Goal: Task Accomplishment & Management: Manage account settings

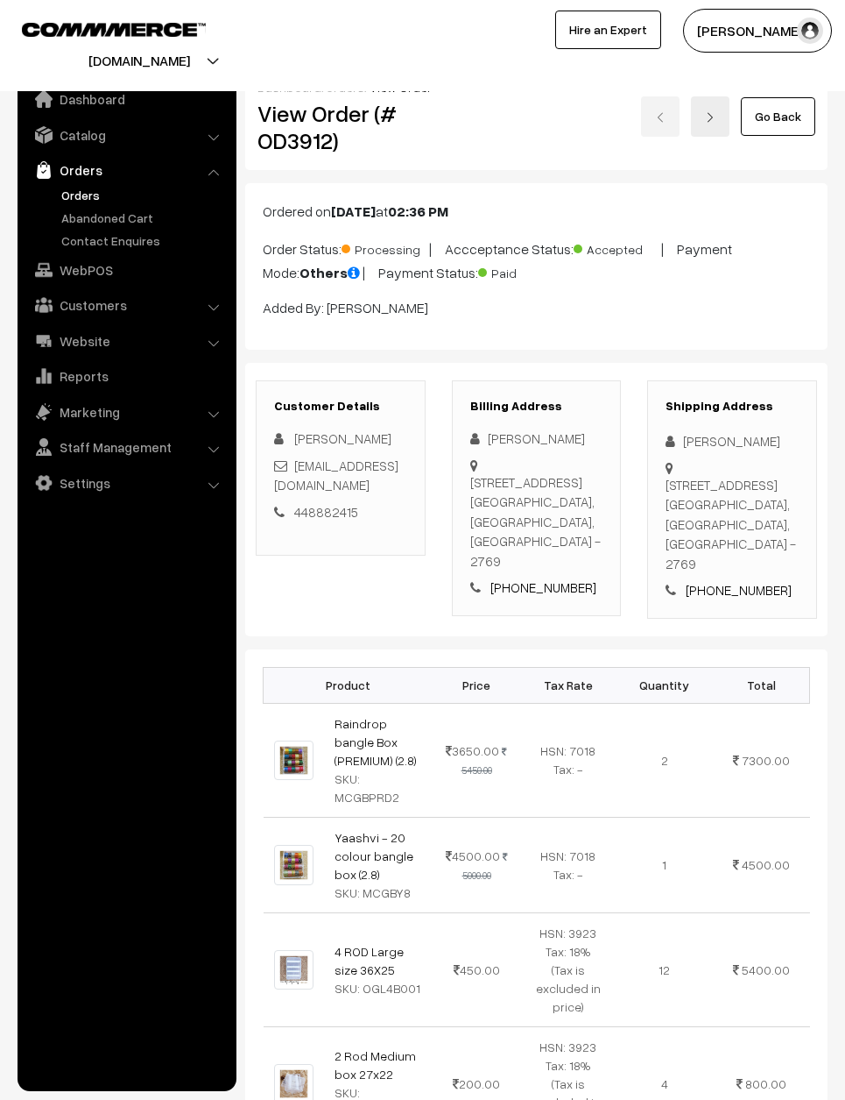
click at [794, 119] on link "Go Back" at bounding box center [778, 116] width 74 height 39
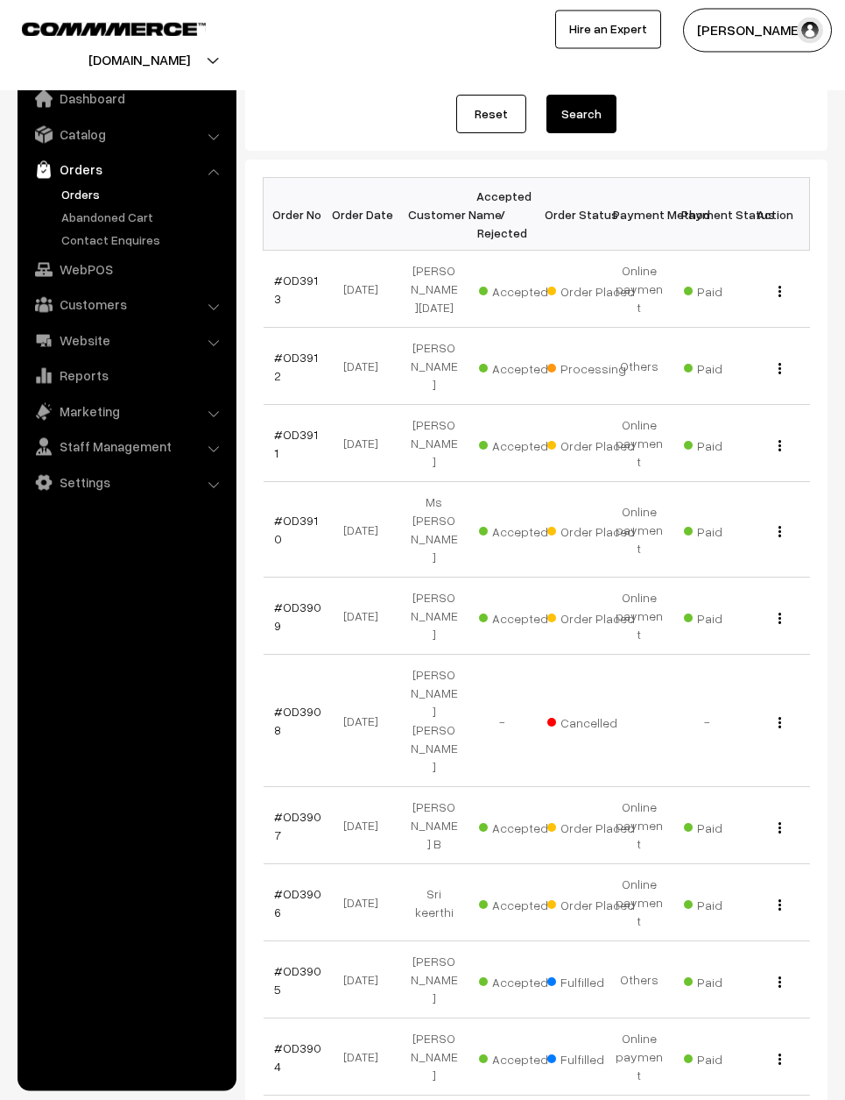
scroll to position [185, 0]
click at [317, 887] on link "#OD3906" at bounding box center [297, 903] width 47 height 33
click at [299, 887] on link "#OD3906" at bounding box center [297, 903] width 47 height 33
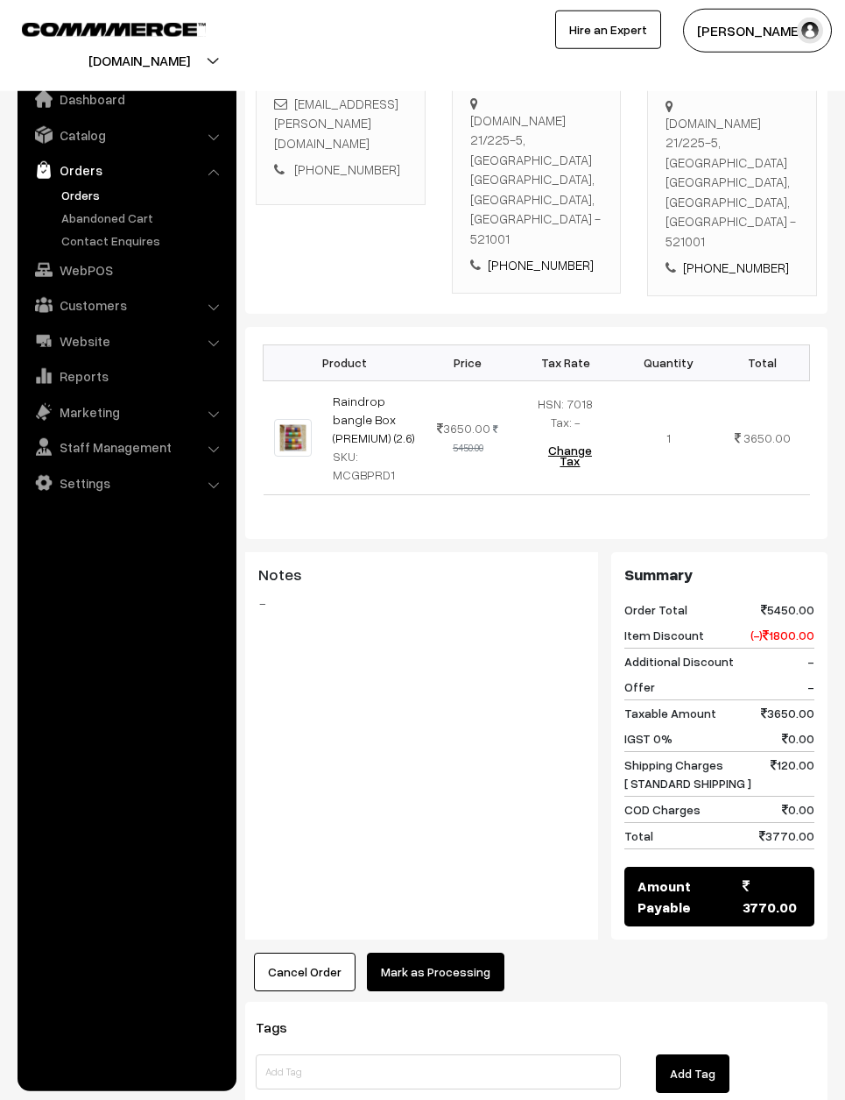
click at [461, 952] on button "Mark as Processing" at bounding box center [436, 971] width 138 height 39
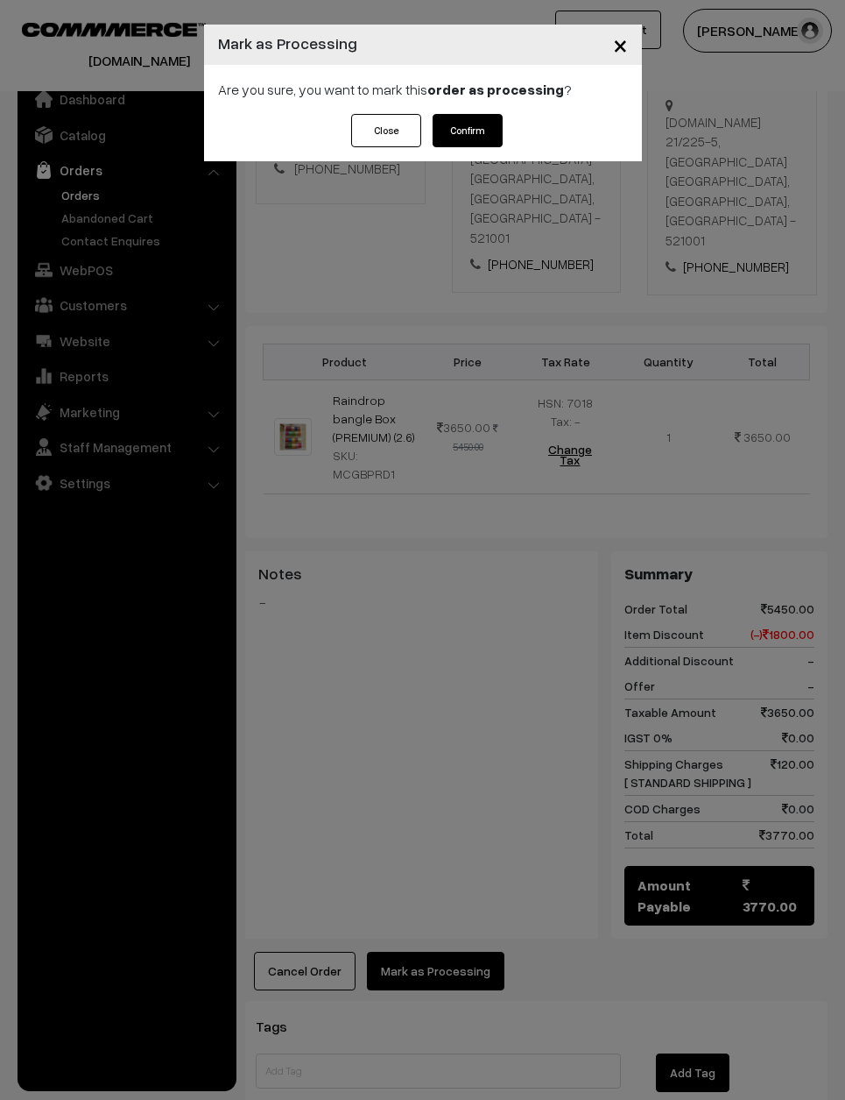
click at [487, 131] on button "Confirm" at bounding box center [468, 130] width 70 height 33
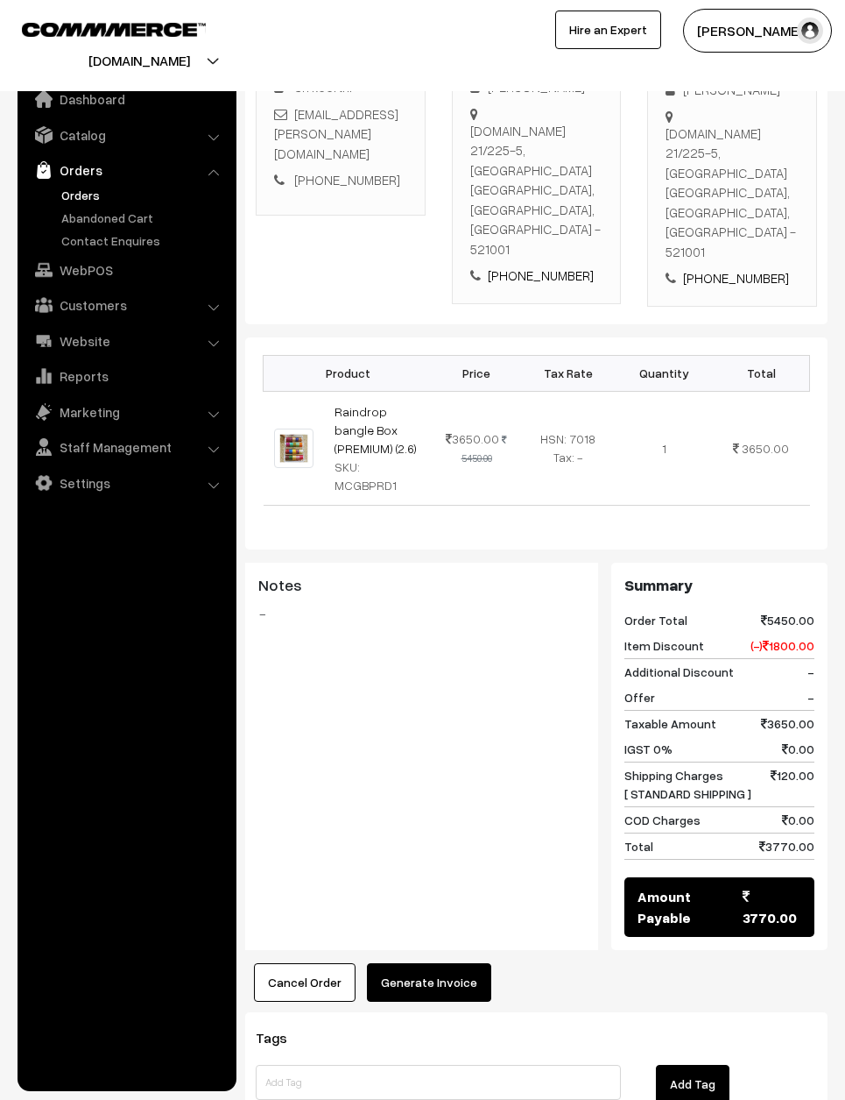
scroll to position [358, 0]
click at [463, 963] on button "Generate Invoice" at bounding box center [429, 982] width 124 height 39
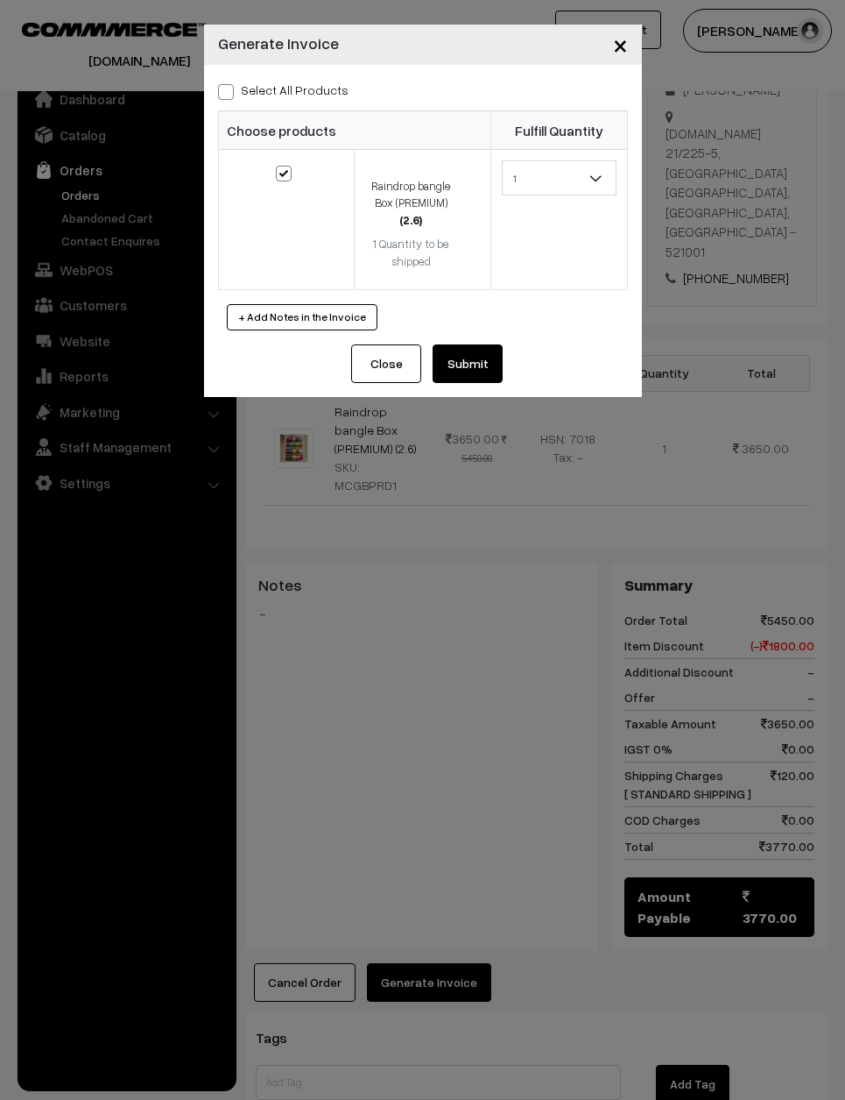
click at [230, 97] on span at bounding box center [226, 92] width 16 height 16
click at [230, 95] on input "Select All Products" at bounding box center [223, 88] width 11 height 11
checkbox input "true"
click at [494, 353] on button "Submit" at bounding box center [468, 363] width 70 height 39
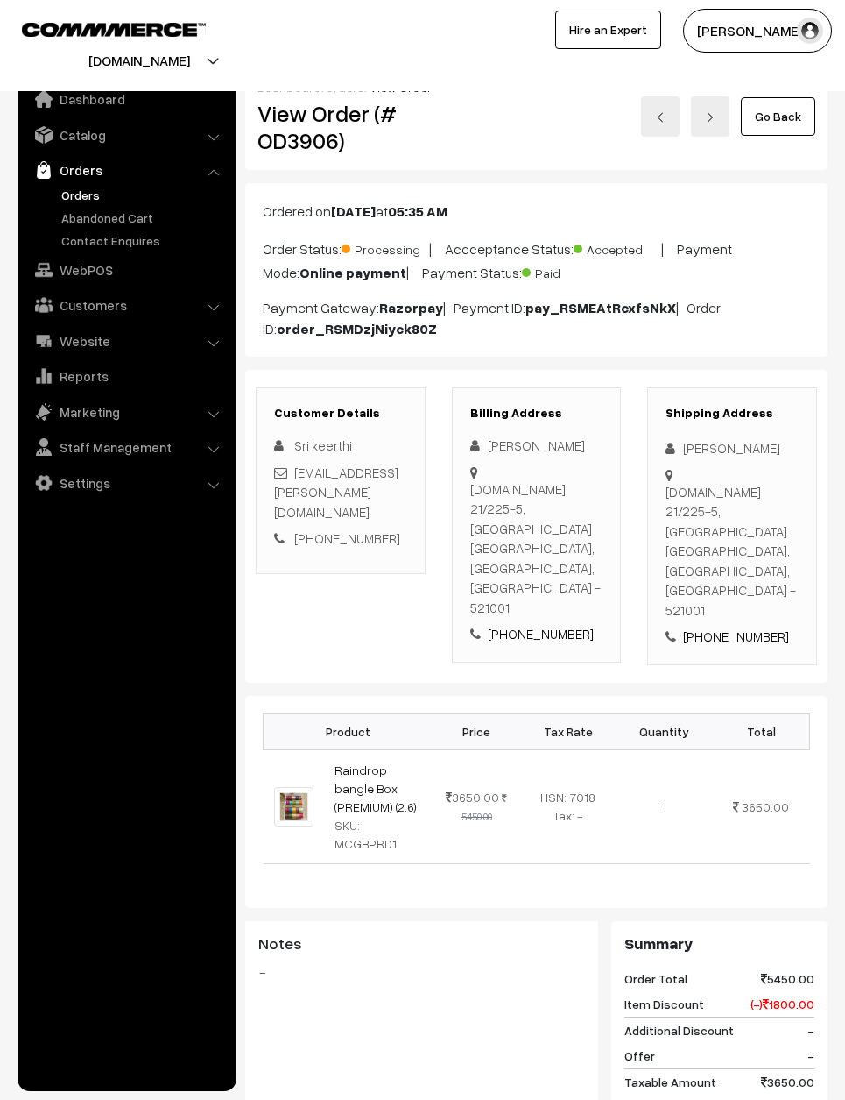
click at [666, 113] on img at bounding box center [660, 117] width 11 height 11
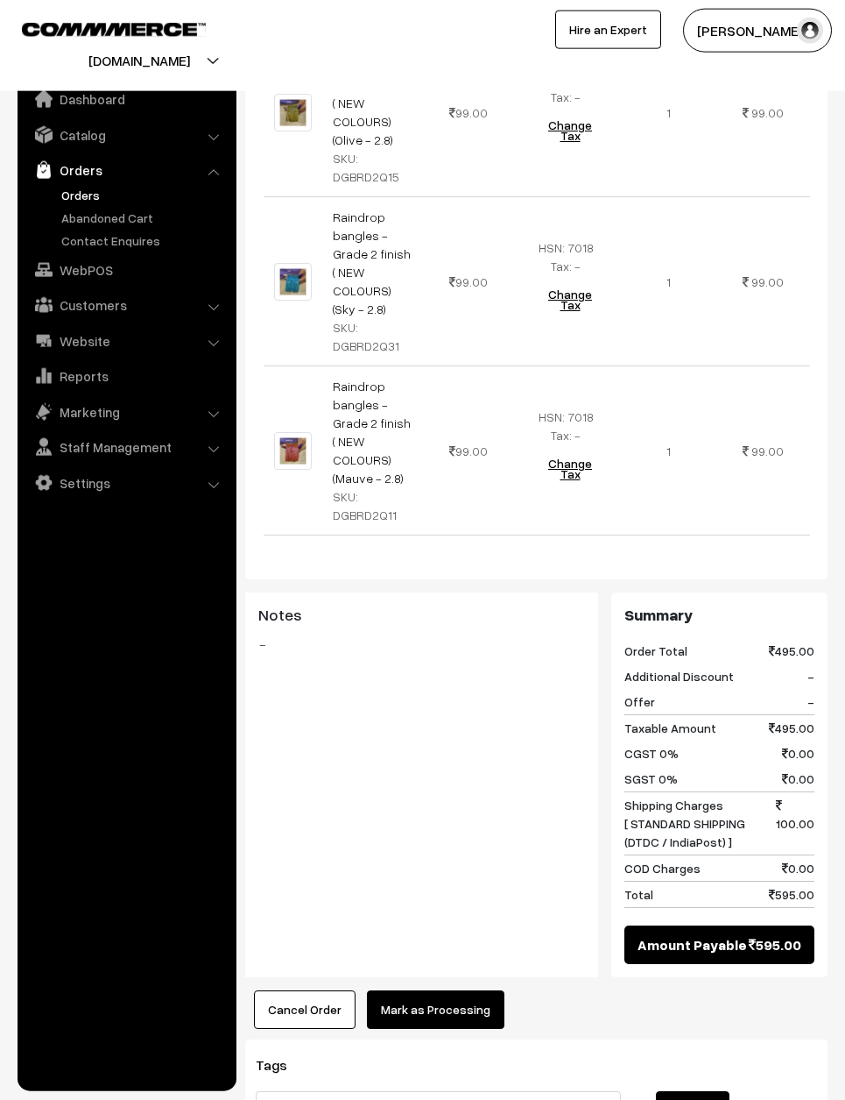
click at [463, 990] on button "Mark as Processing" at bounding box center [436, 1009] width 138 height 39
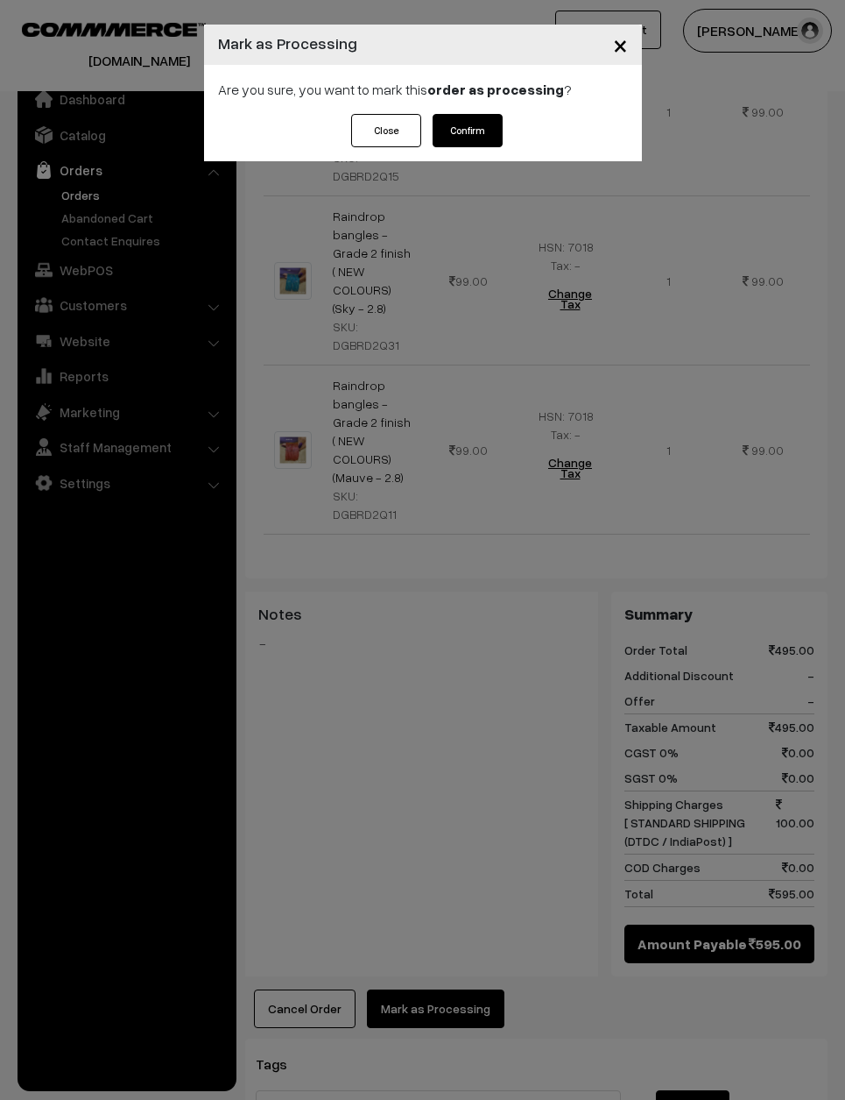
click at [468, 115] on button "Confirm" at bounding box center [468, 130] width 70 height 33
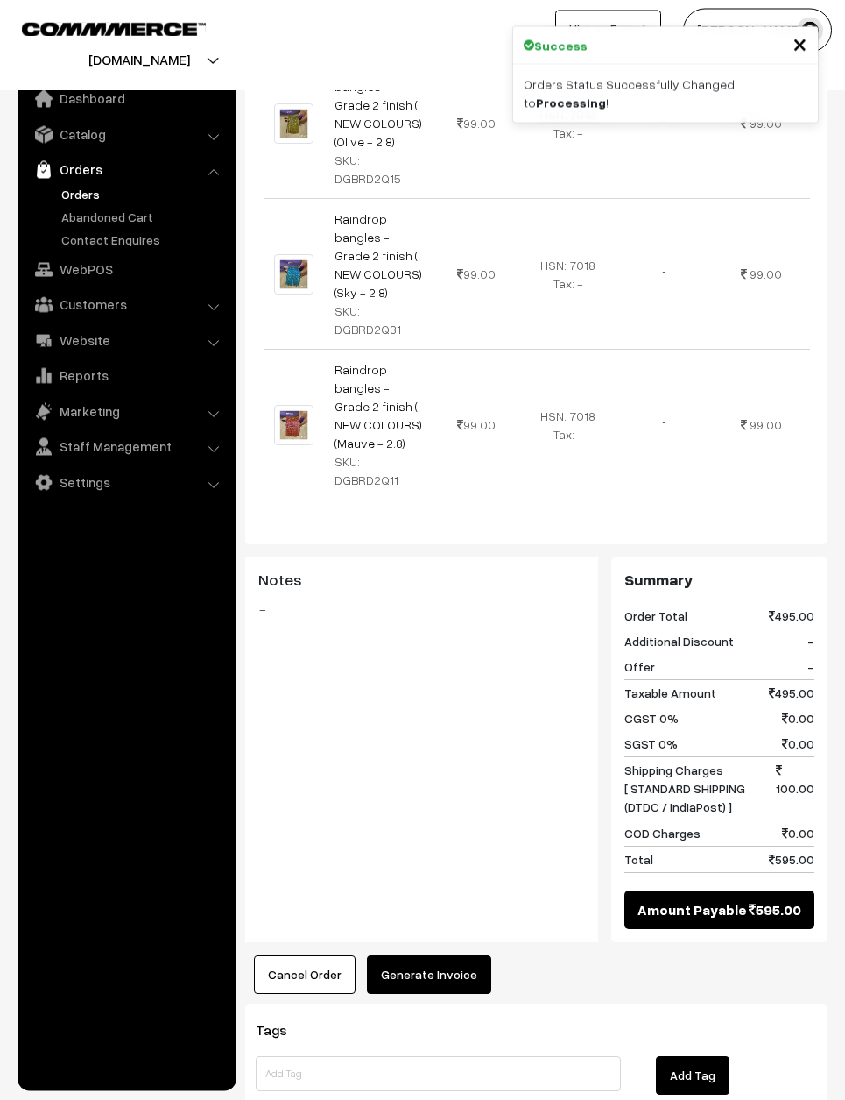
scroll to position [1001, 0]
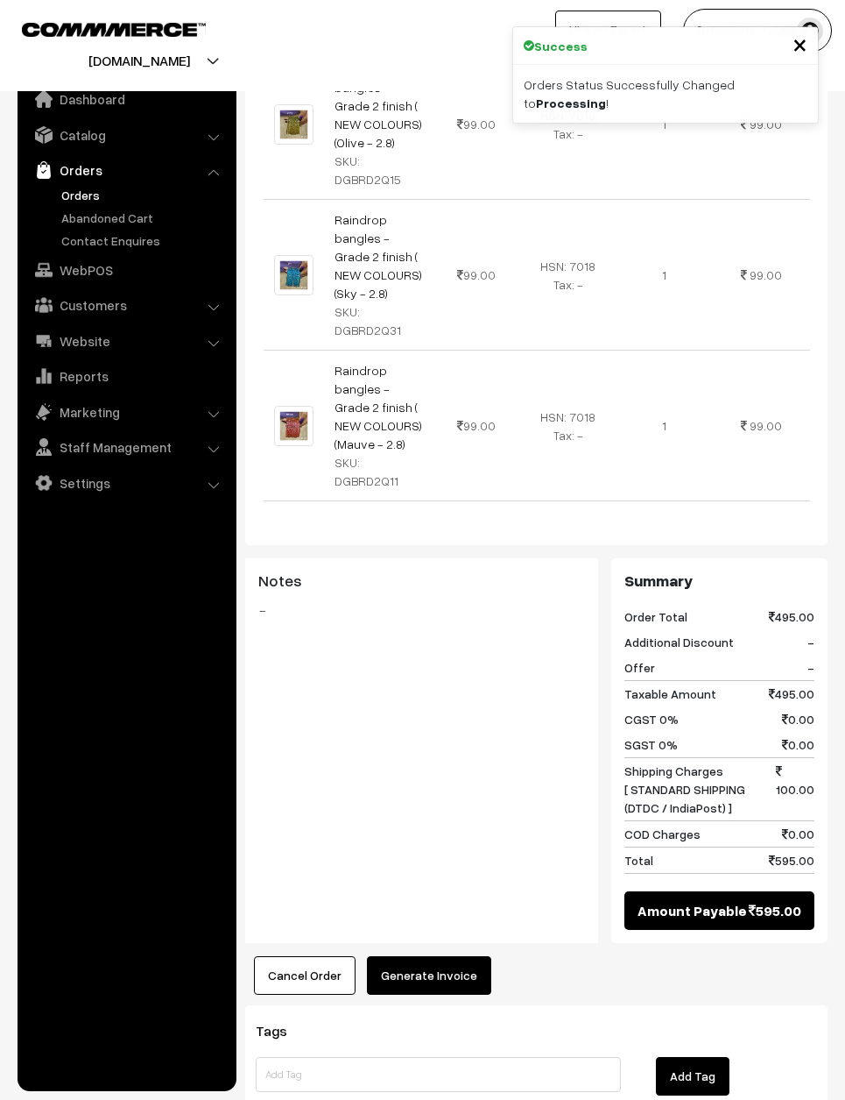
click at [422, 956] on button "Generate Invoice" at bounding box center [429, 975] width 124 height 39
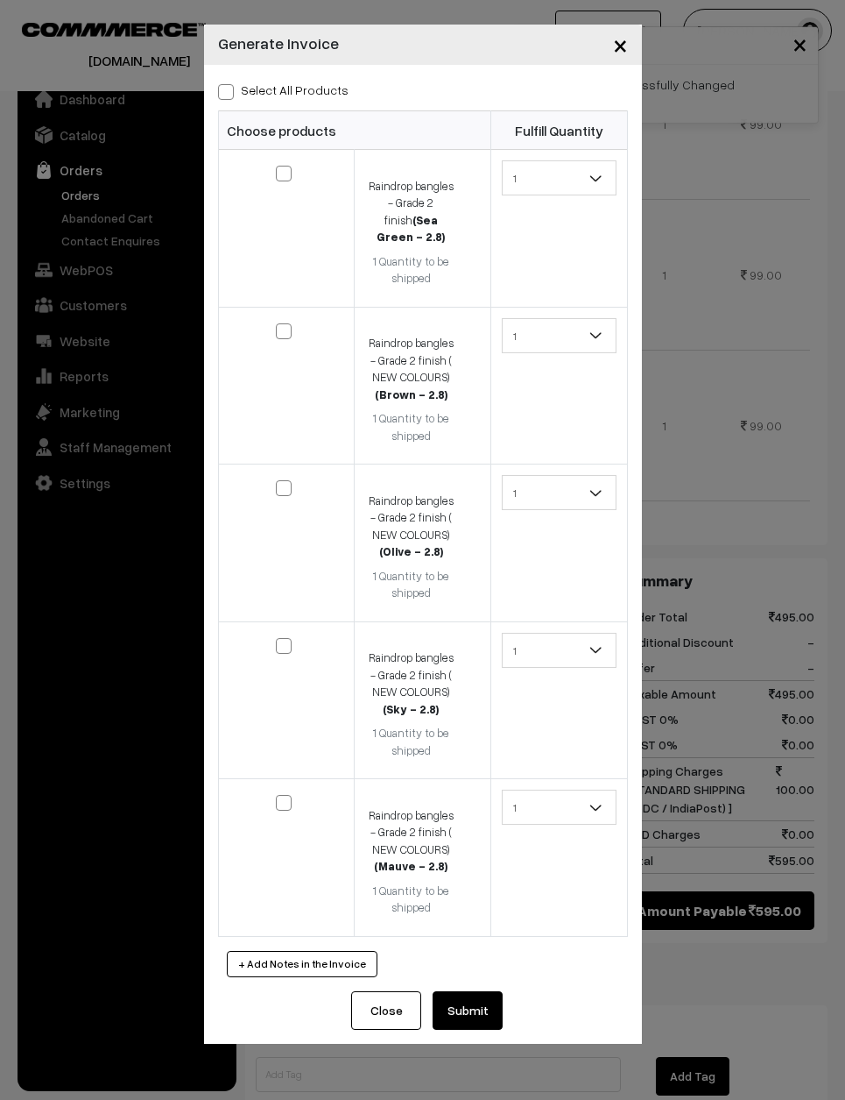
click at [262, 88] on label "Select All Products" at bounding box center [283, 90] width 131 height 18
click at [230, 88] on input "Select All Products" at bounding box center [223, 88] width 11 height 11
checkbox input "true"
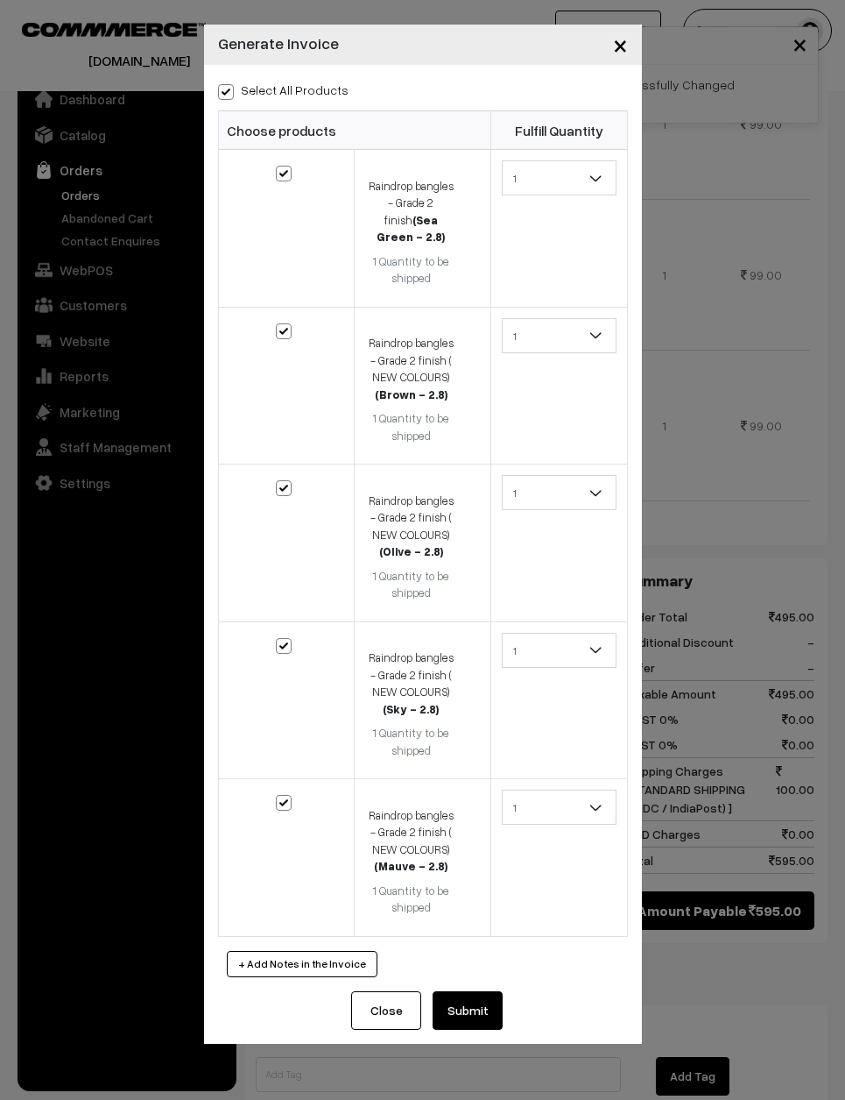
checkbox input "true"
click at [454, 991] on button "Submit" at bounding box center [468, 1010] width 70 height 39
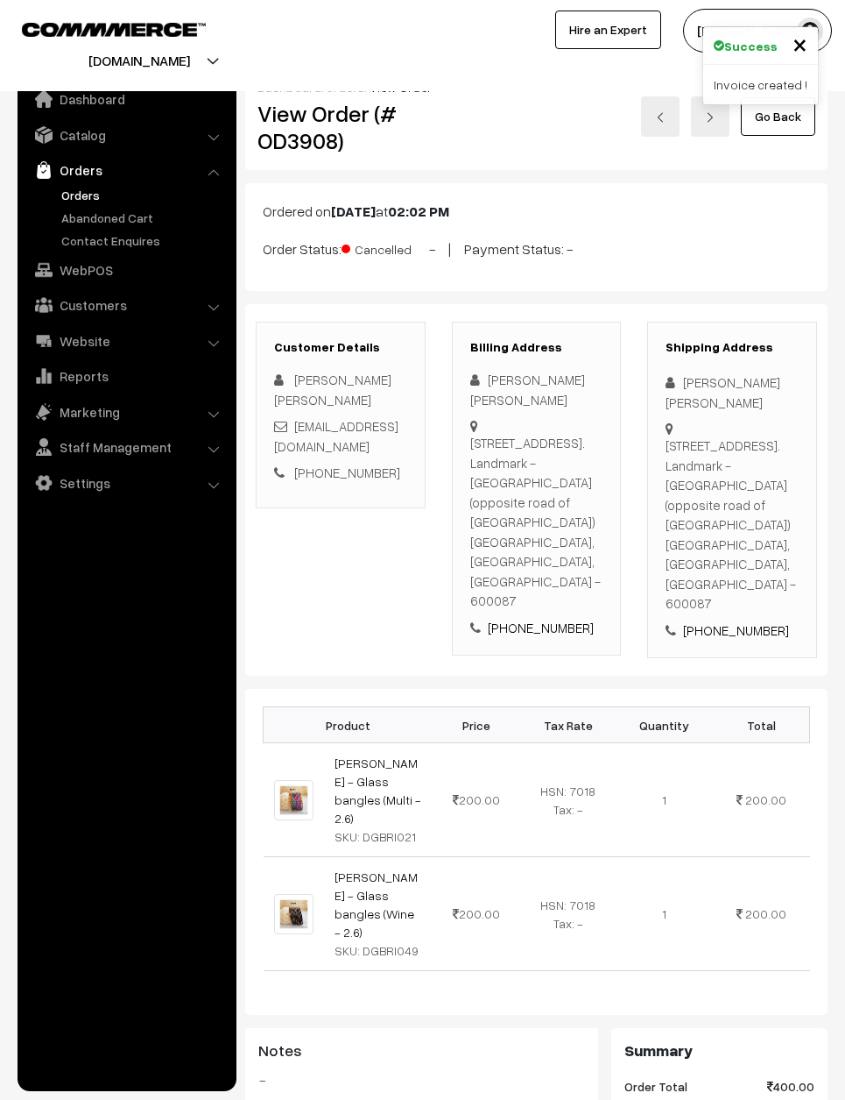
click at [664, 105] on link at bounding box center [660, 116] width 39 height 40
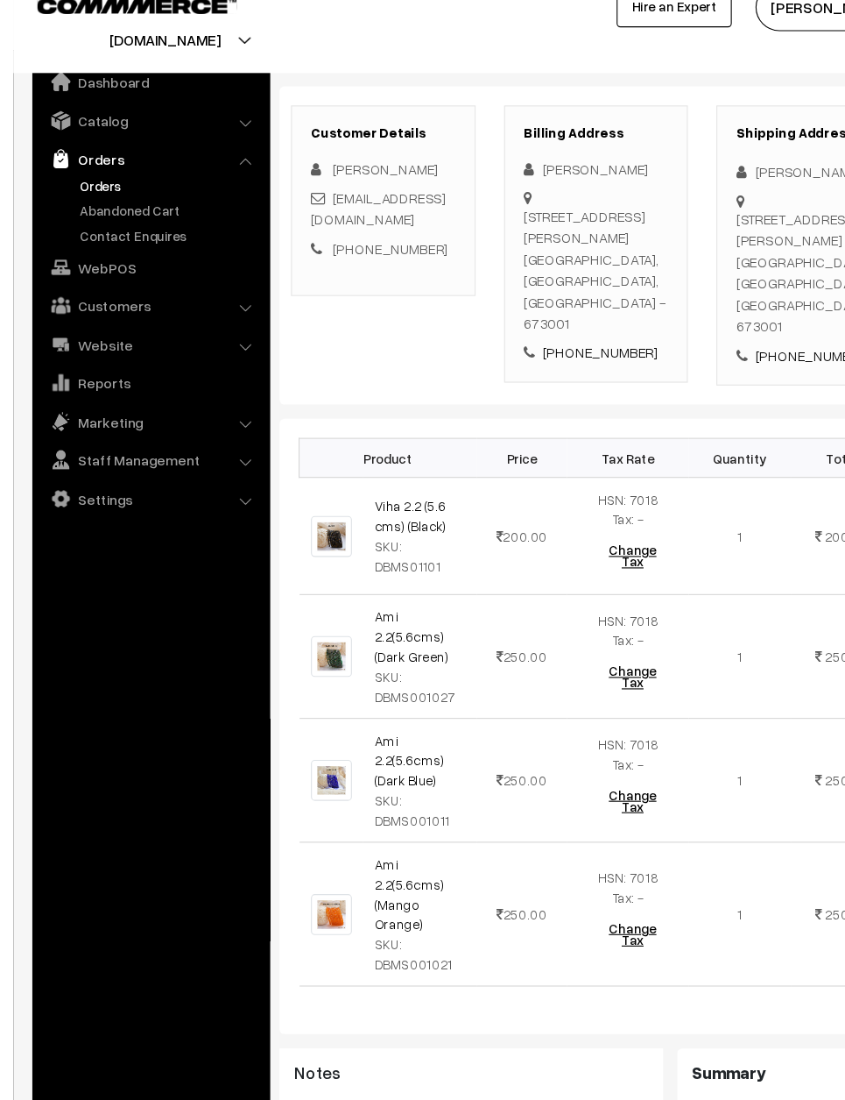
scroll to position [271, 0]
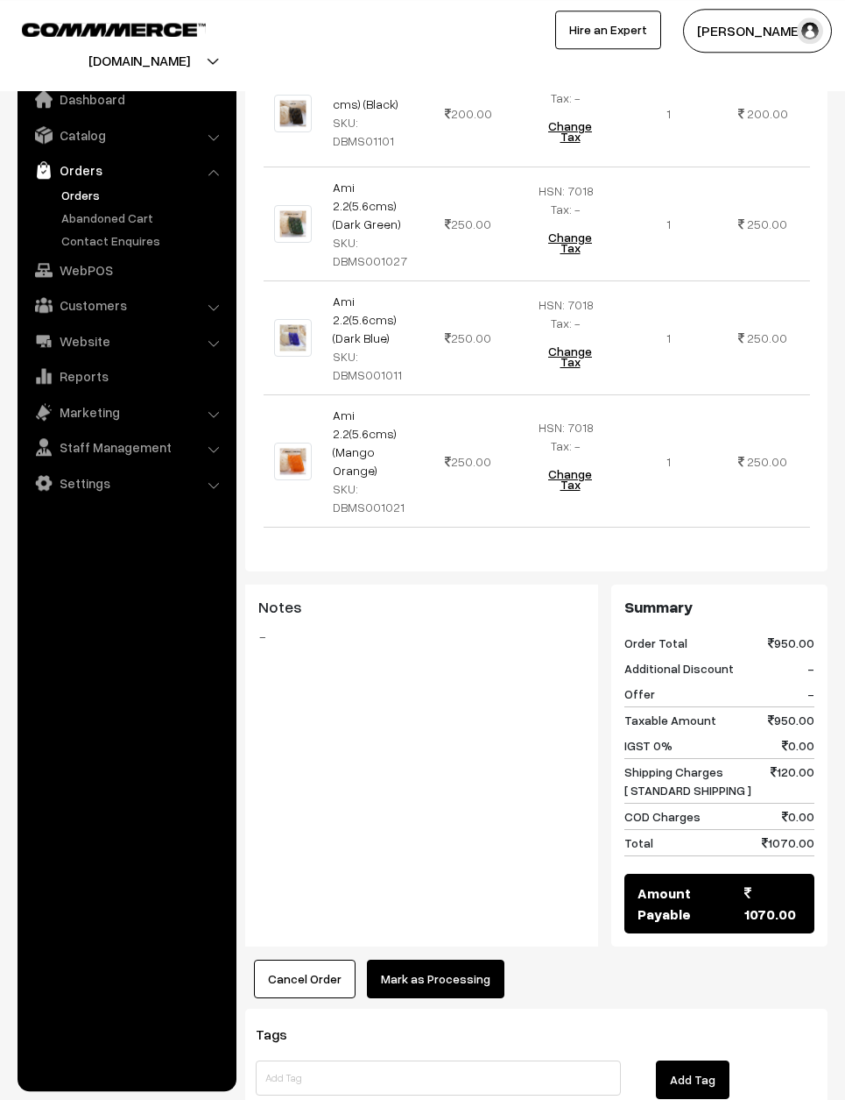
click at [446, 959] on button "Mark as Processing" at bounding box center [436, 978] width 138 height 39
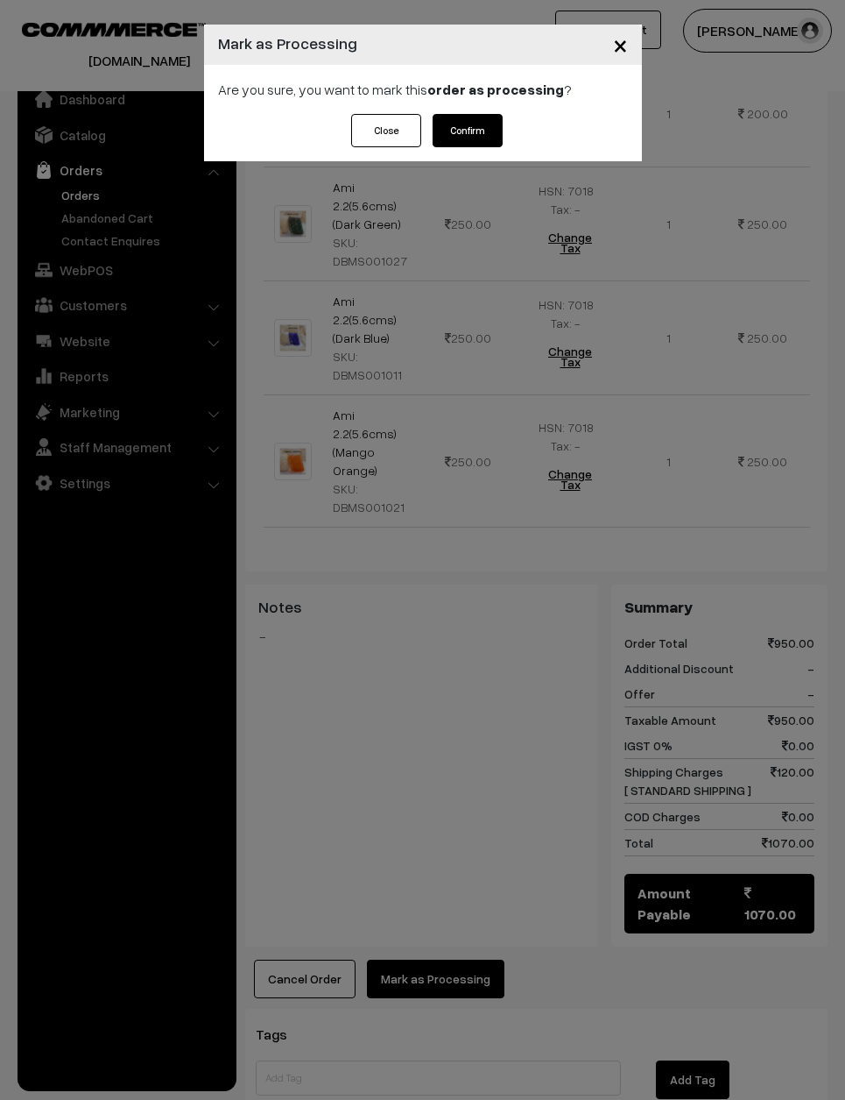
click at [460, 131] on button "Confirm" at bounding box center [468, 130] width 70 height 33
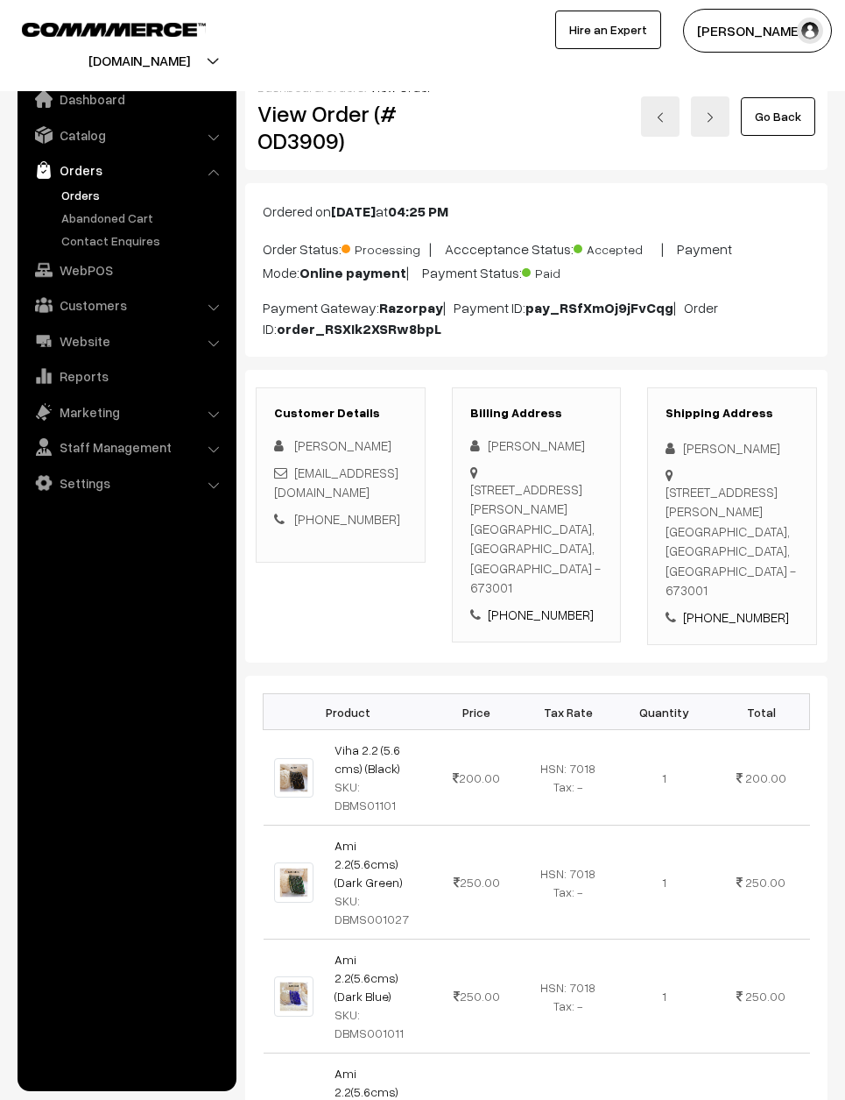
click at [663, 113] on img at bounding box center [660, 117] width 11 height 11
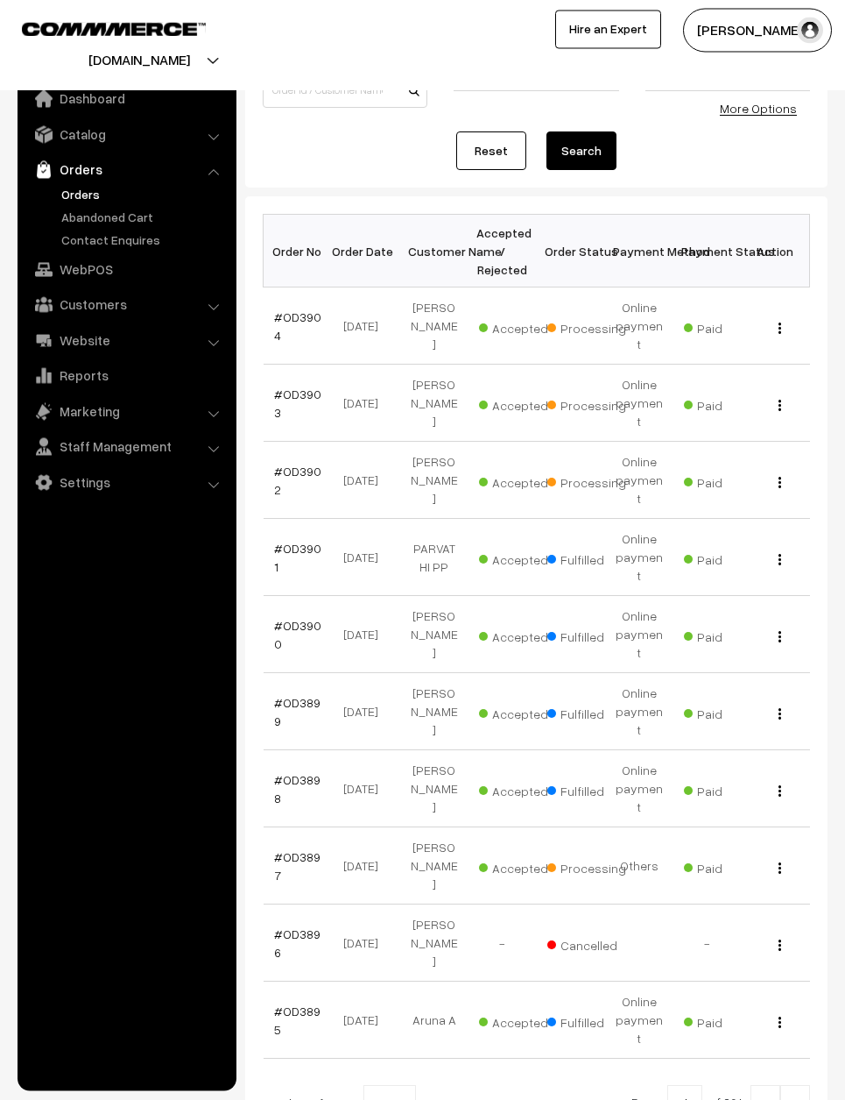
scroll to position [148, 0]
click at [498, 152] on link "Reset" at bounding box center [491, 151] width 70 height 39
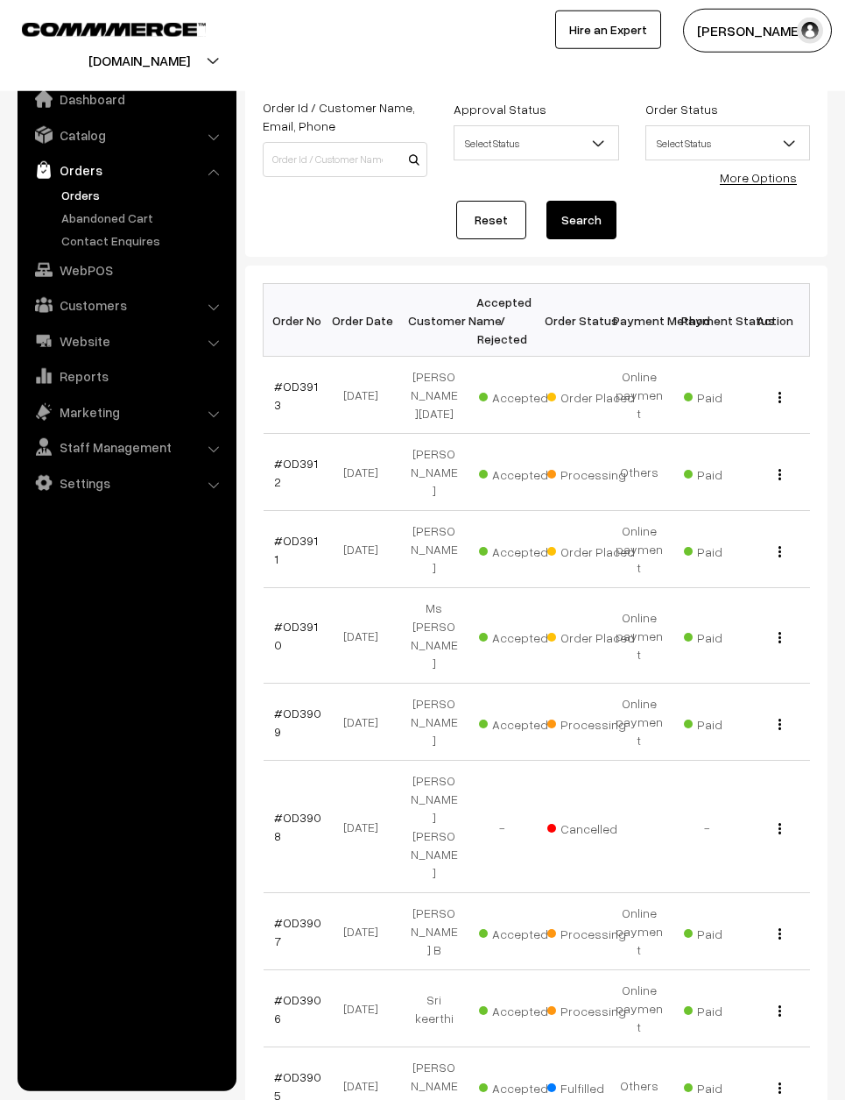
scroll to position [81, 0]
click at [288, 629] on link "#OD3910" at bounding box center [296, 634] width 44 height 33
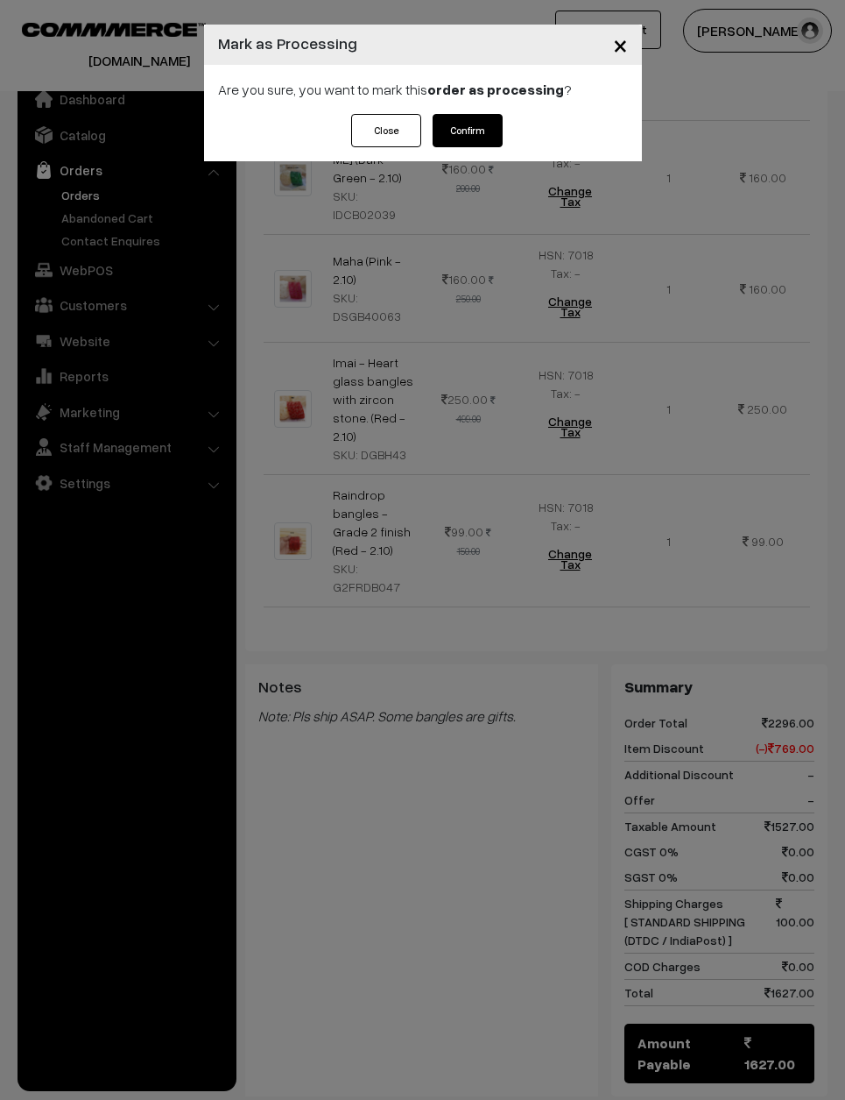
click at [472, 122] on button "Confirm" at bounding box center [468, 130] width 70 height 33
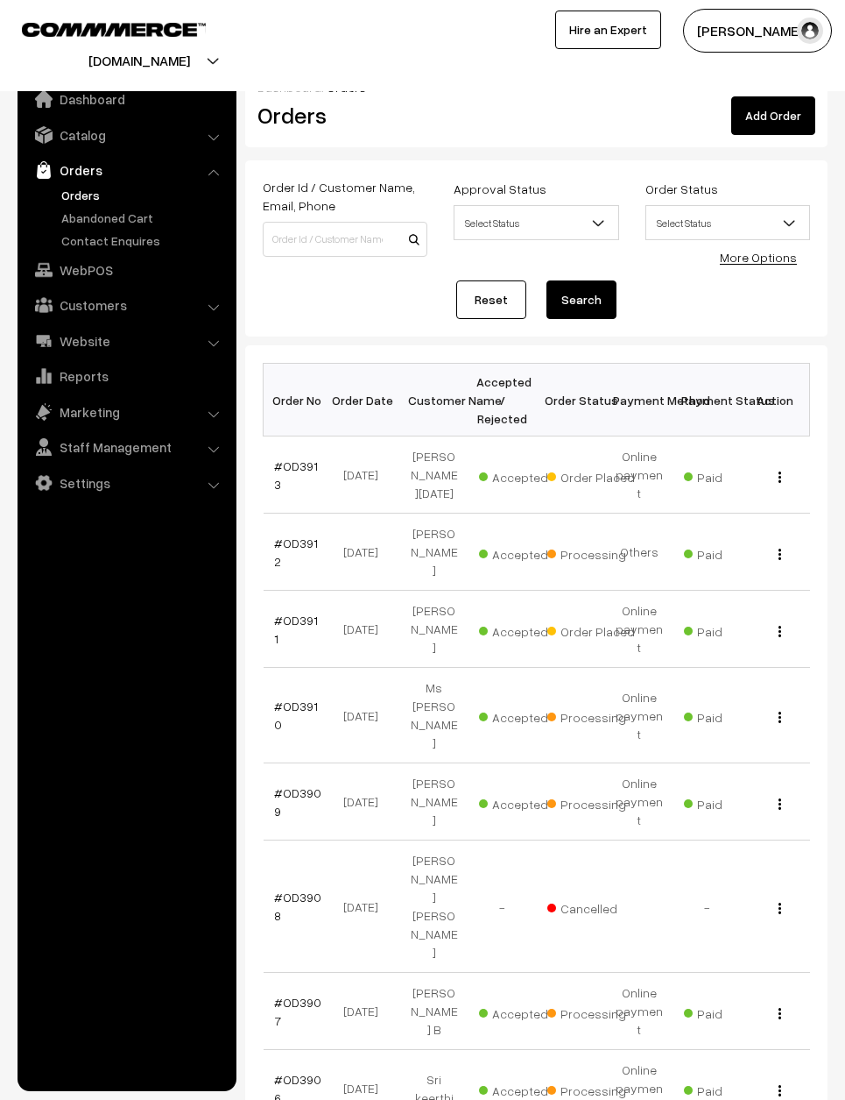
click at [277, 630] on link "#OD3911" at bounding box center [296, 628] width 44 height 33
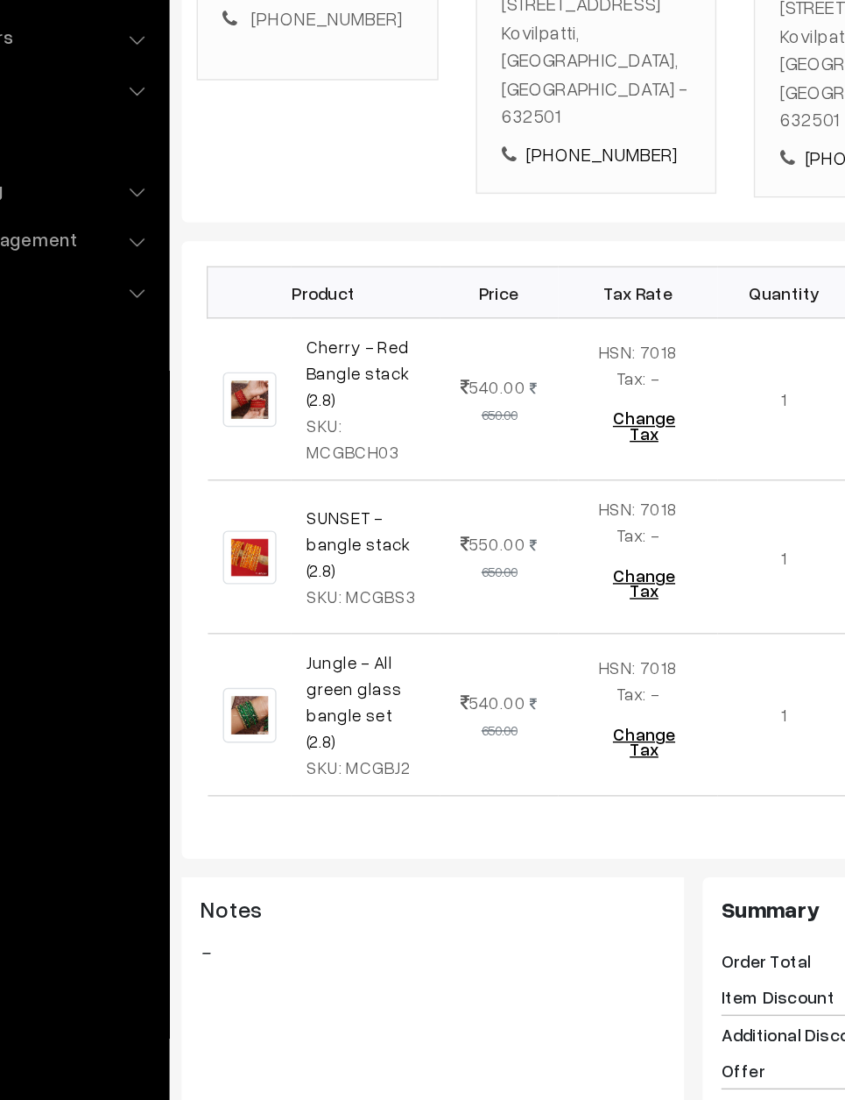
scroll to position [207, 0]
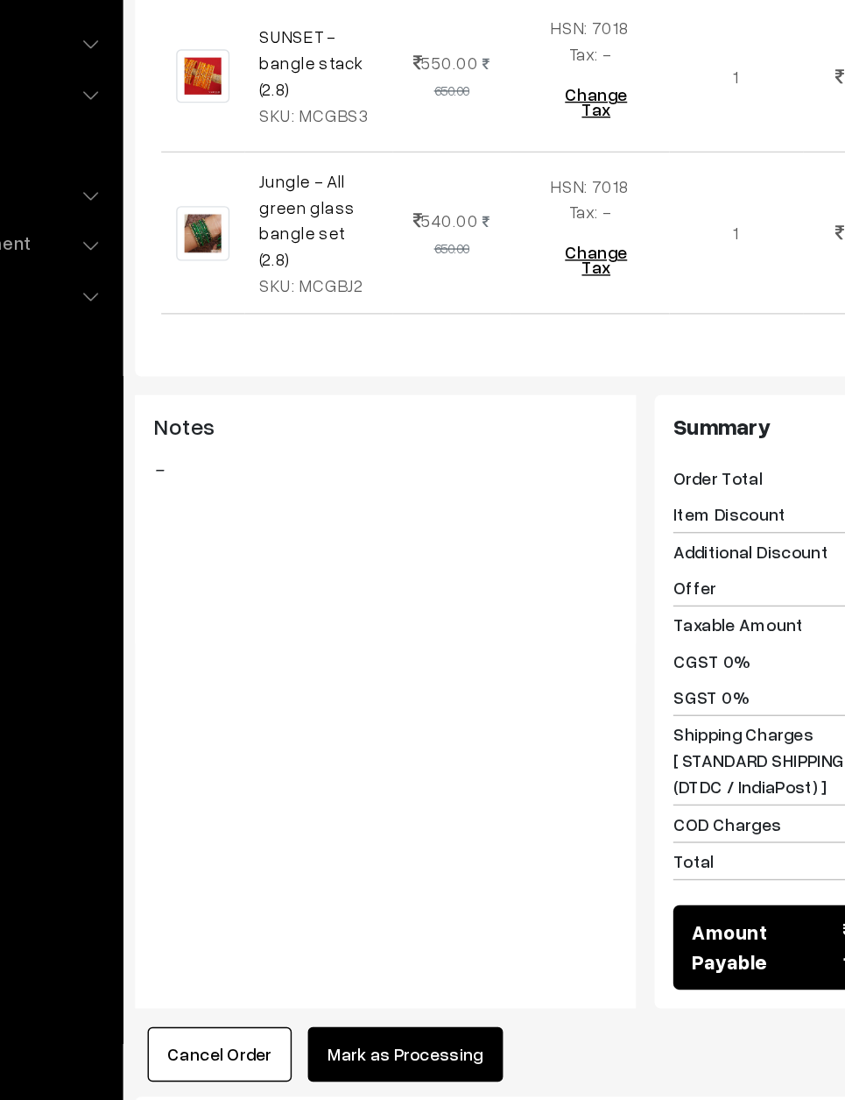
click at [367, 1000] on button "Mark as Processing" at bounding box center [436, 1019] width 138 height 39
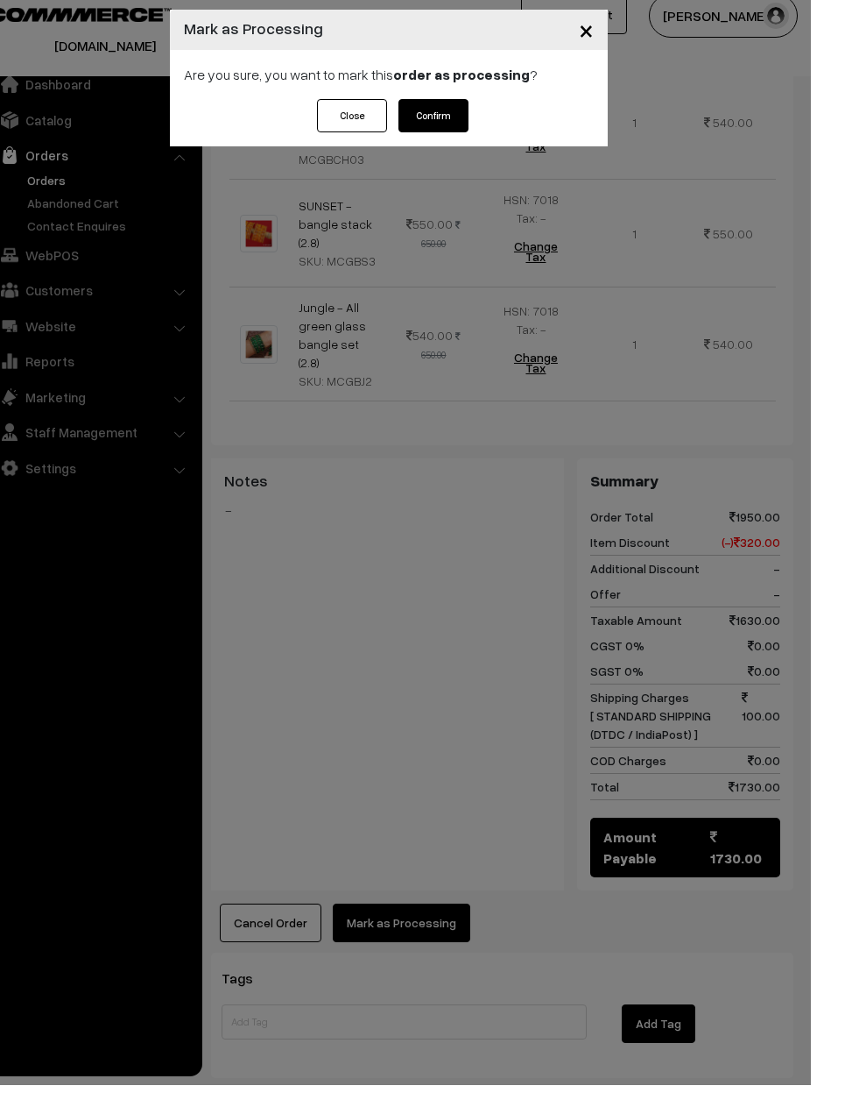
scroll to position [624, 0]
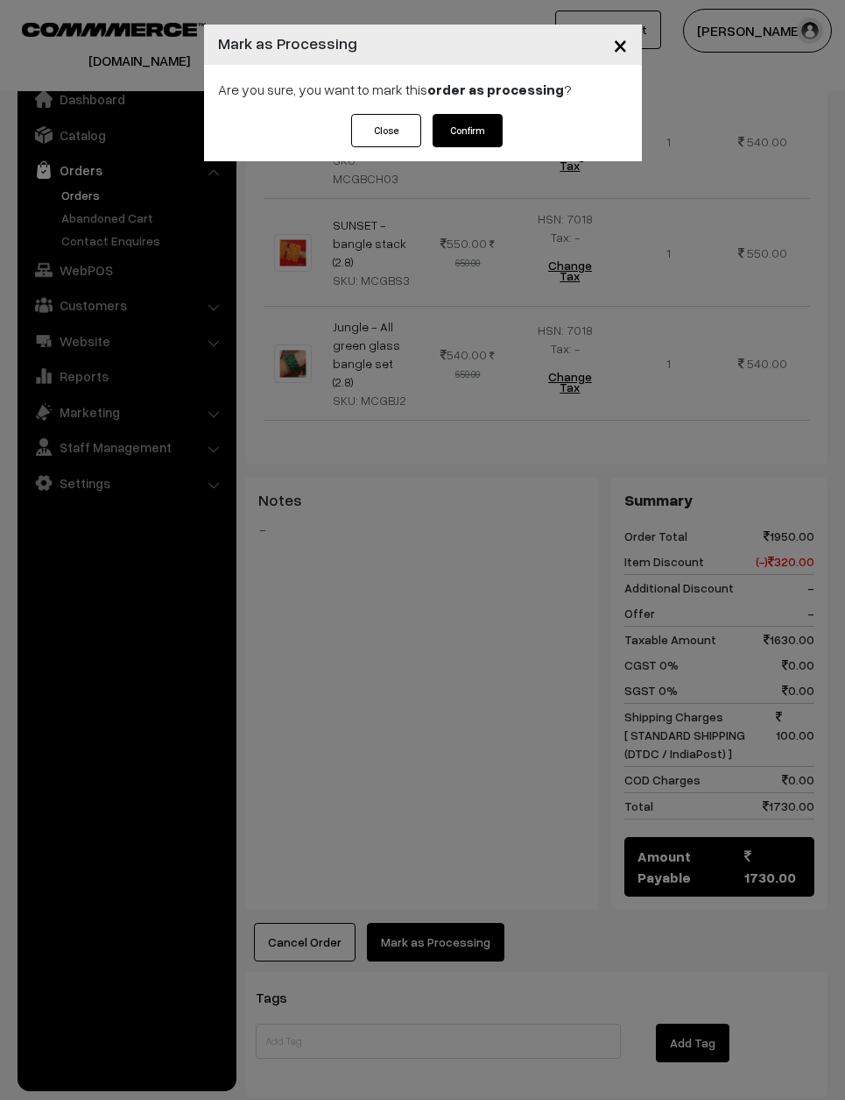
click at [500, 124] on button "Confirm" at bounding box center [468, 130] width 70 height 33
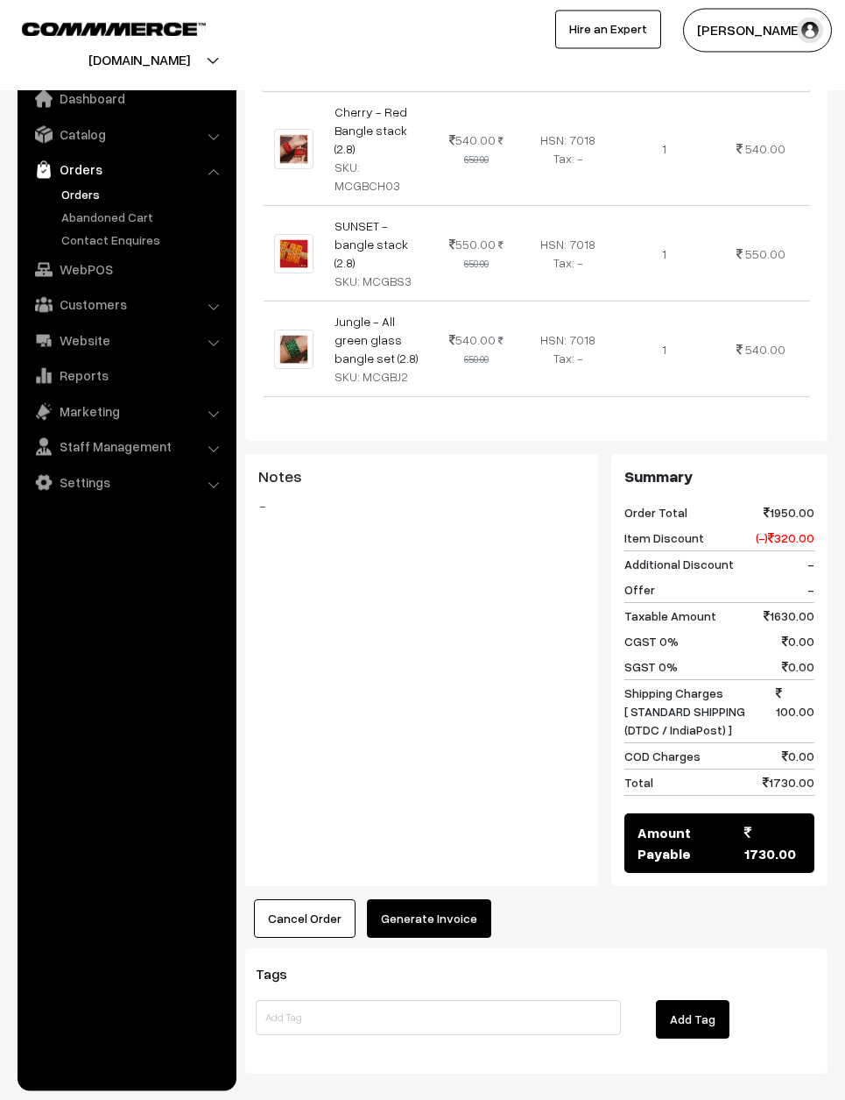
scroll to position [616, 0]
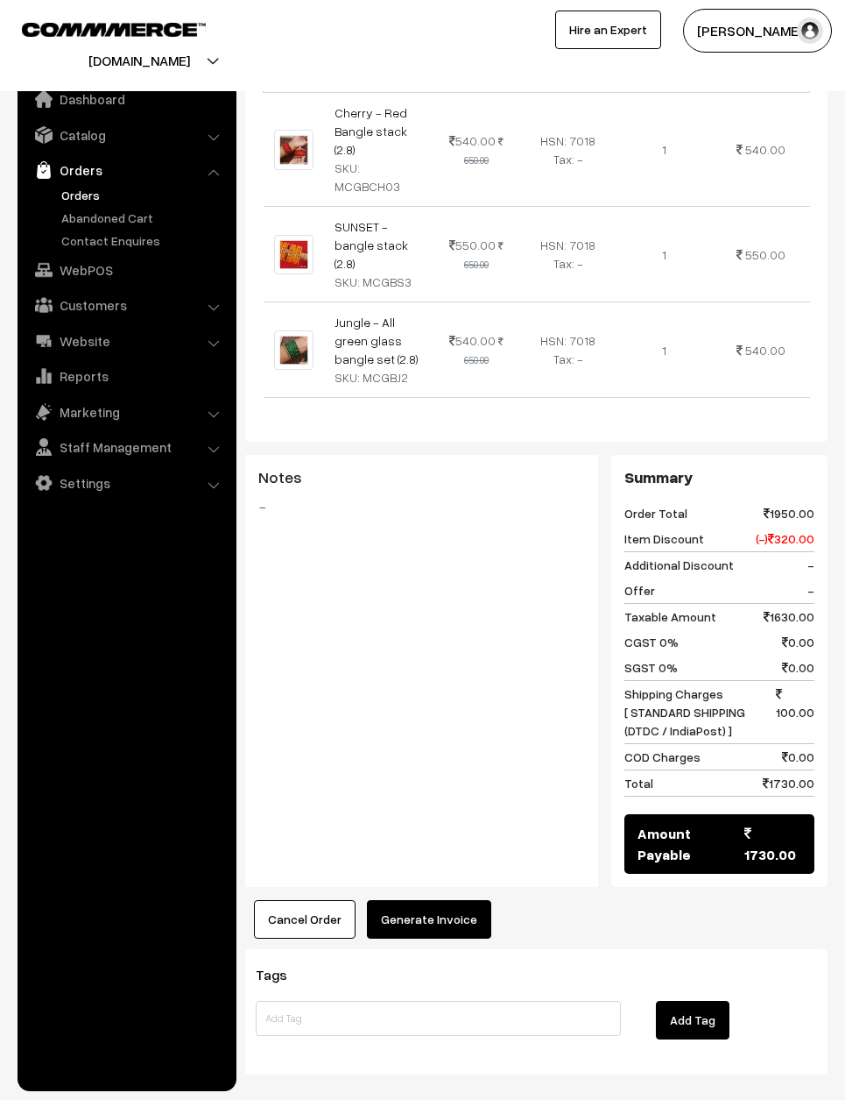
click at [442, 900] on button "Generate Invoice" at bounding box center [429, 919] width 124 height 39
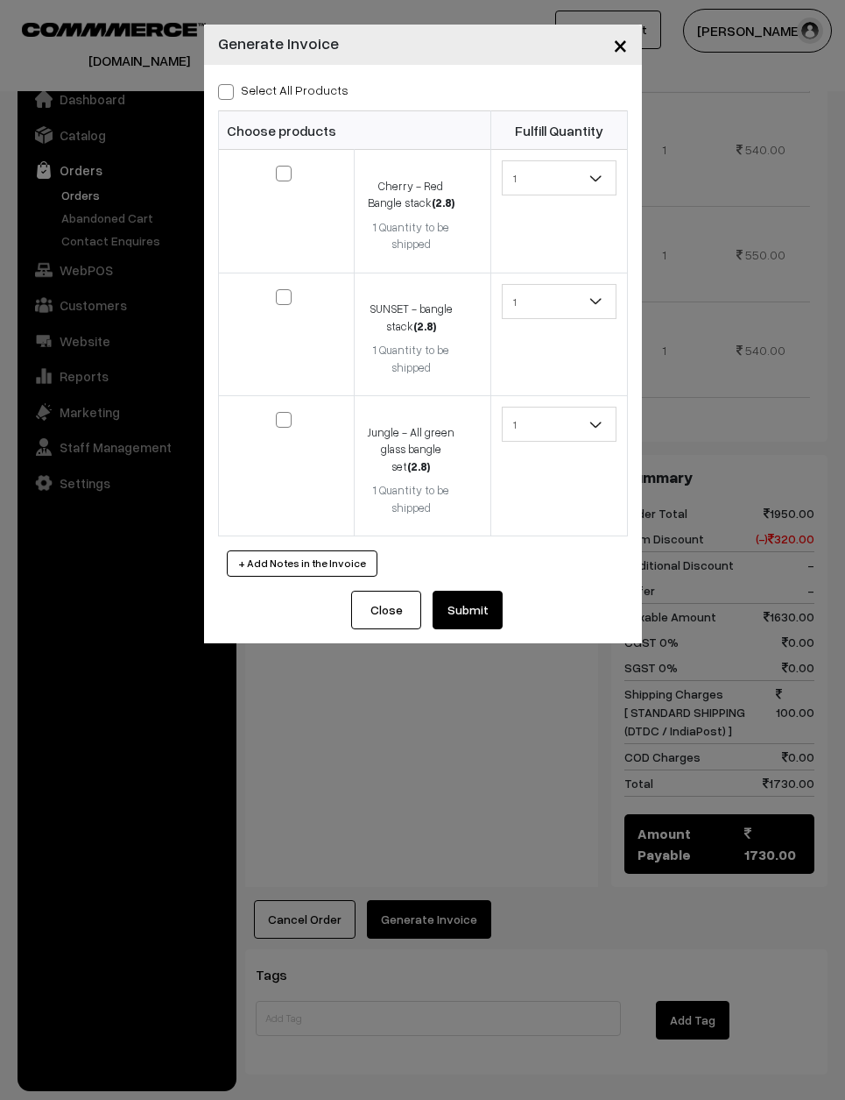
click at [226, 81] on label "Select All Products" at bounding box center [283, 90] width 131 height 18
click at [226, 83] on input "Select All Products" at bounding box center [223, 88] width 11 height 11
checkbox input "true"
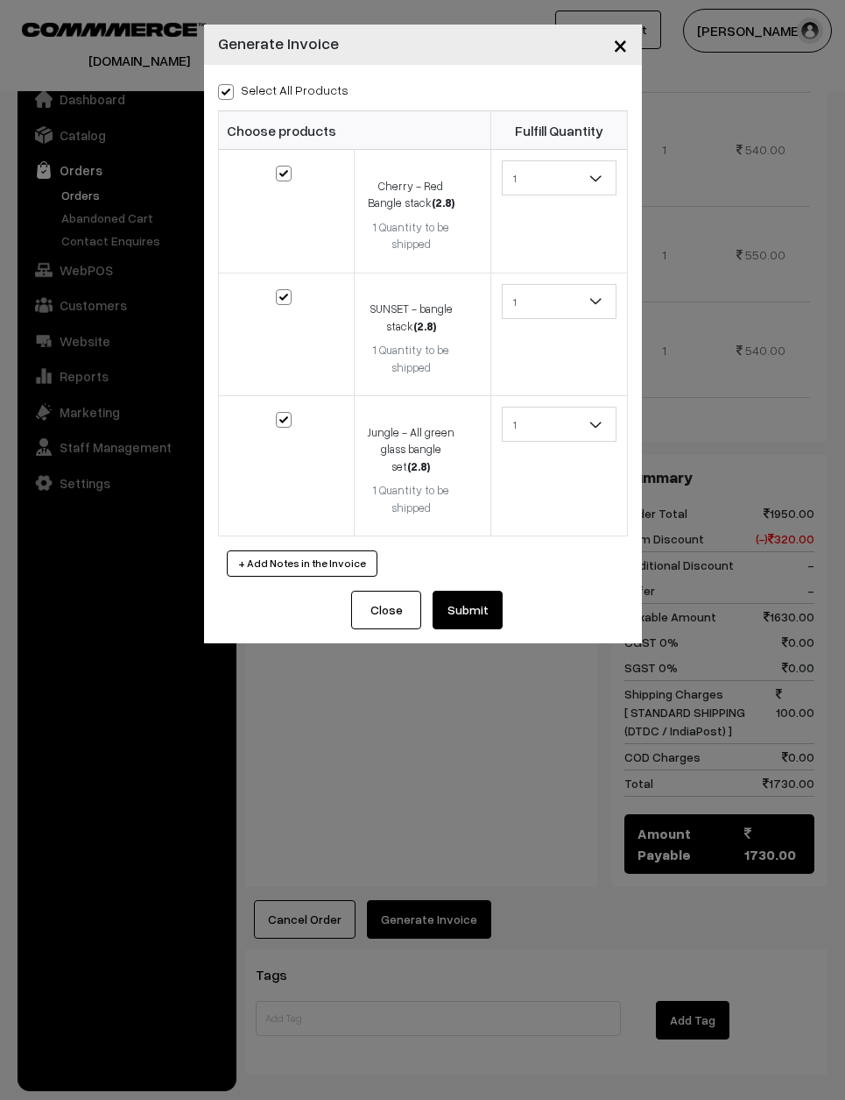
checkbox input "true"
click at [461, 616] on button "Submit" at bounding box center [468, 609] width 70 height 39
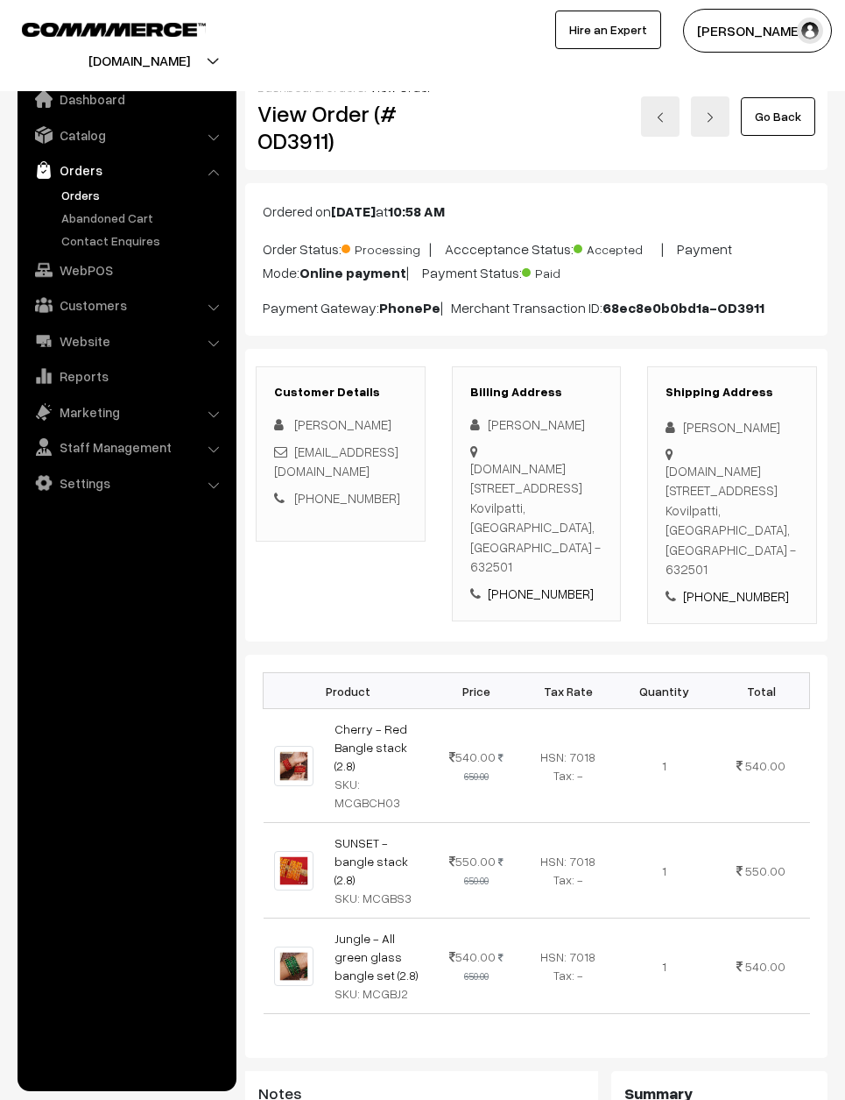
click at [660, 121] on img at bounding box center [660, 117] width 11 height 11
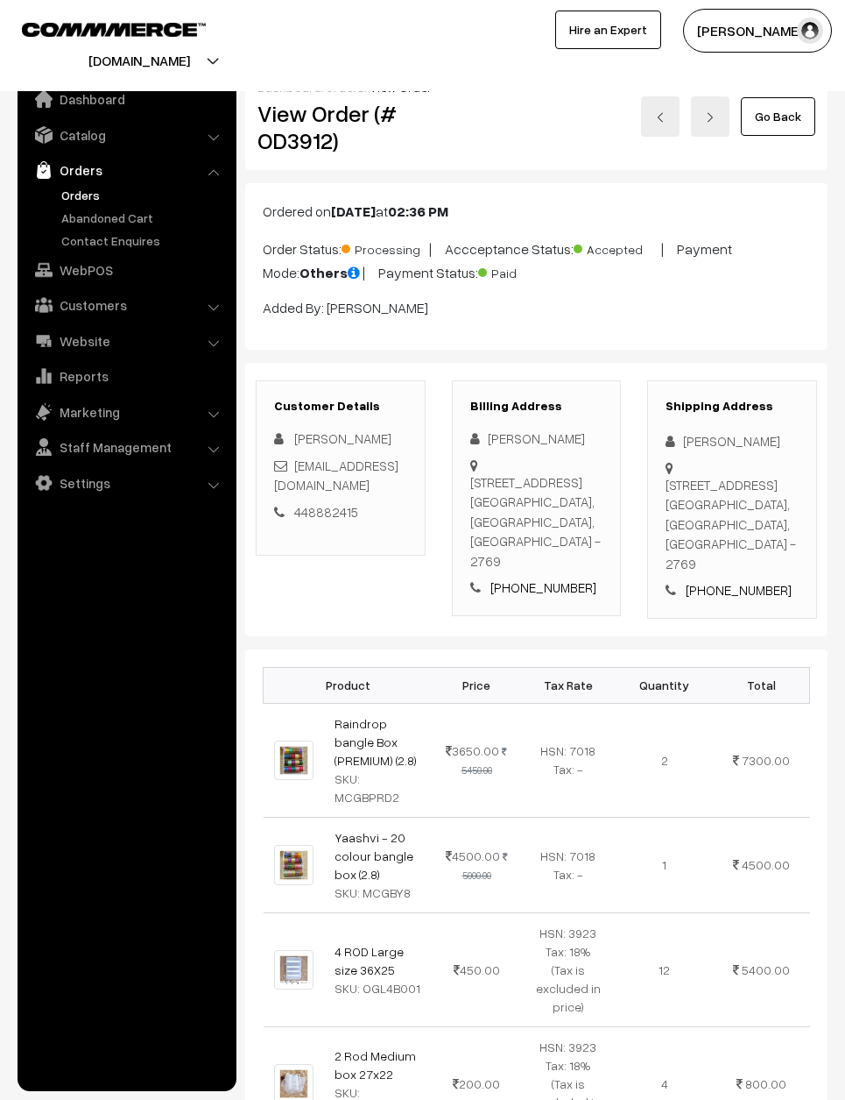
click at [664, 110] on link at bounding box center [660, 116] width 39 height 40
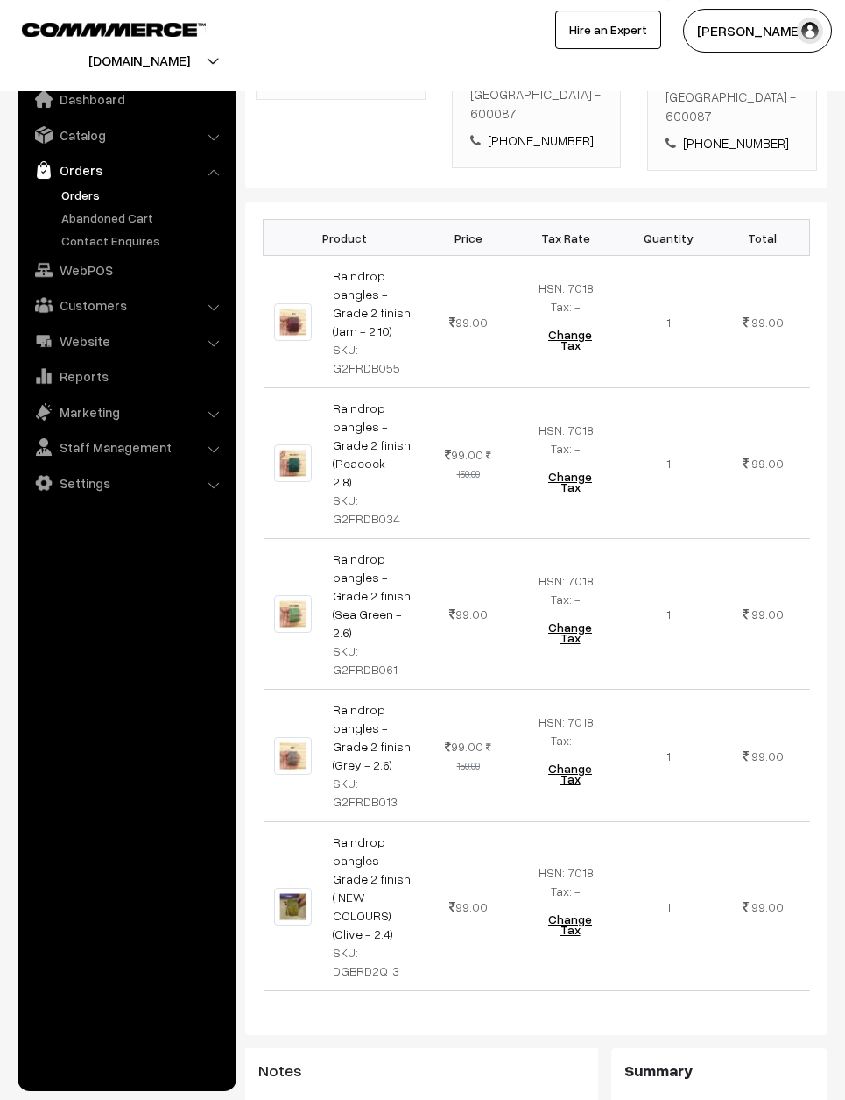
scroll to position [425, 0]
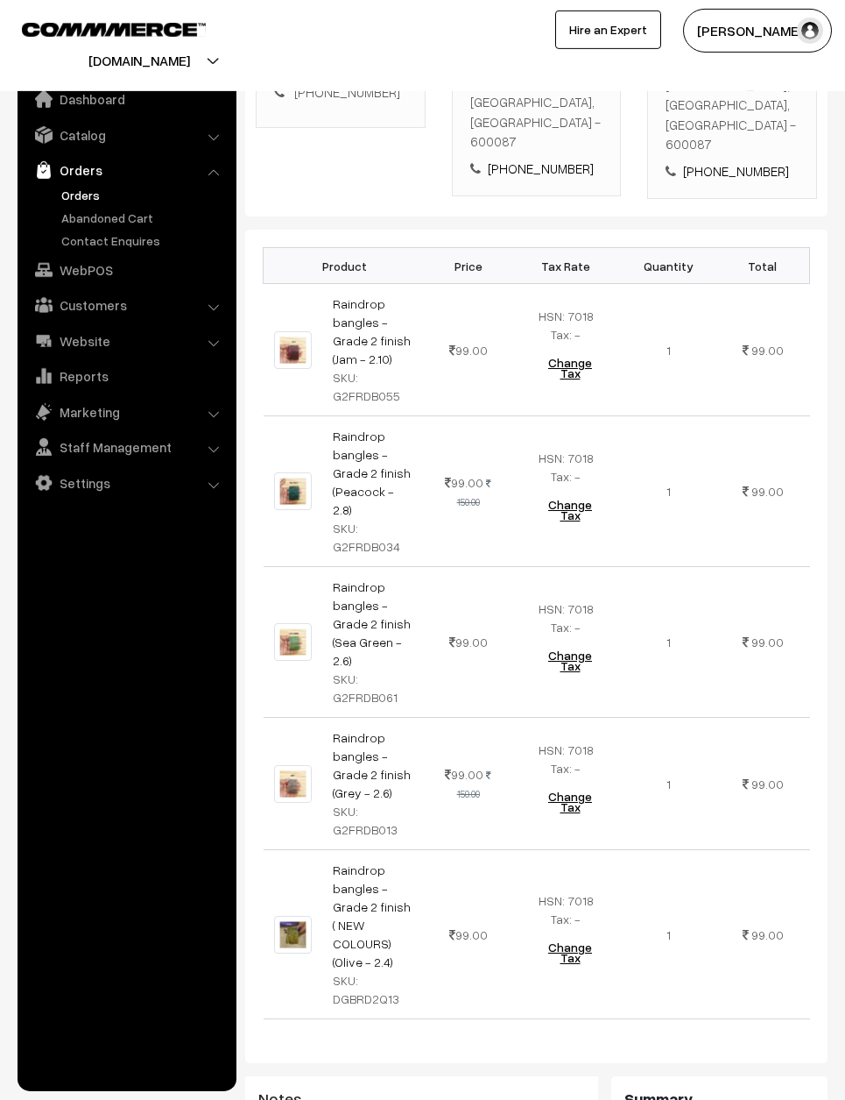
click at [654, 944] on td "1" at bounding box center [669, 934] width 95 height 169
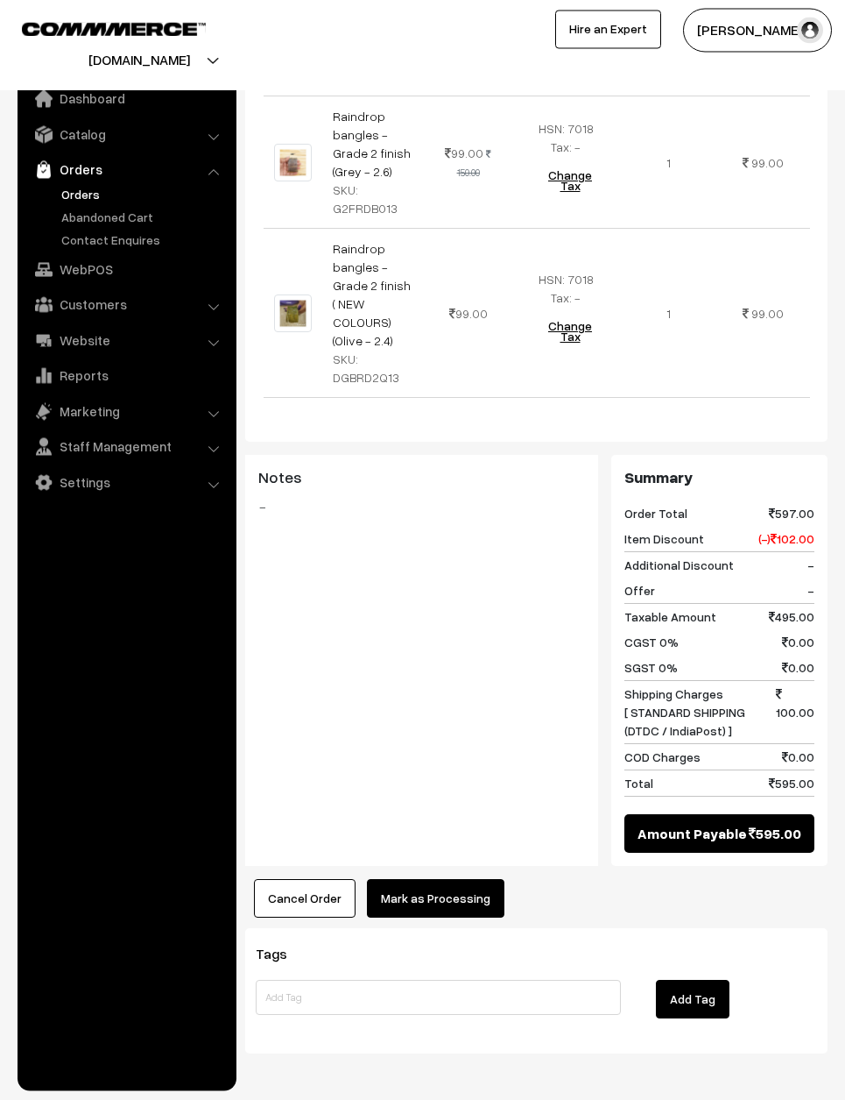
scroll to position [1045, 0]
click at [461, 887] on button "Mark as Processing" at bounding box center [436, 899] width 138 height 39
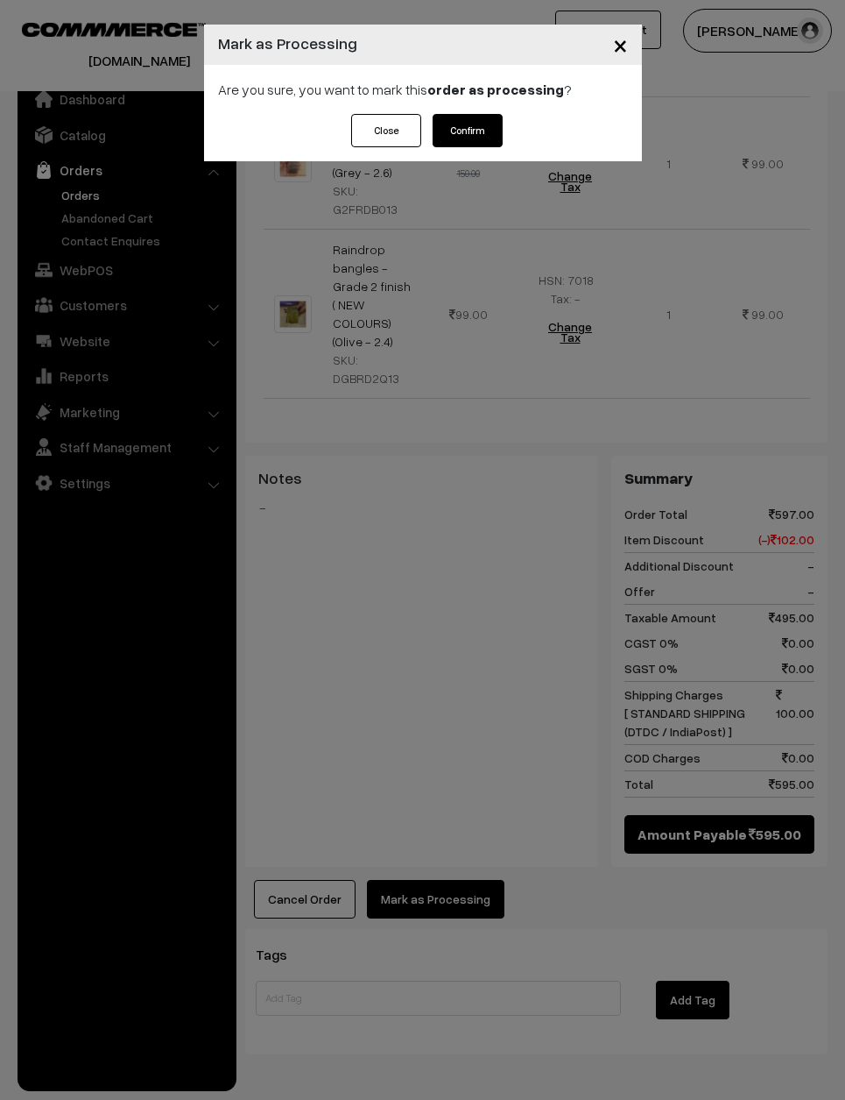
click at [471, 124] on button "Confirm" at bounding box center [468, 130] width 70 height 33
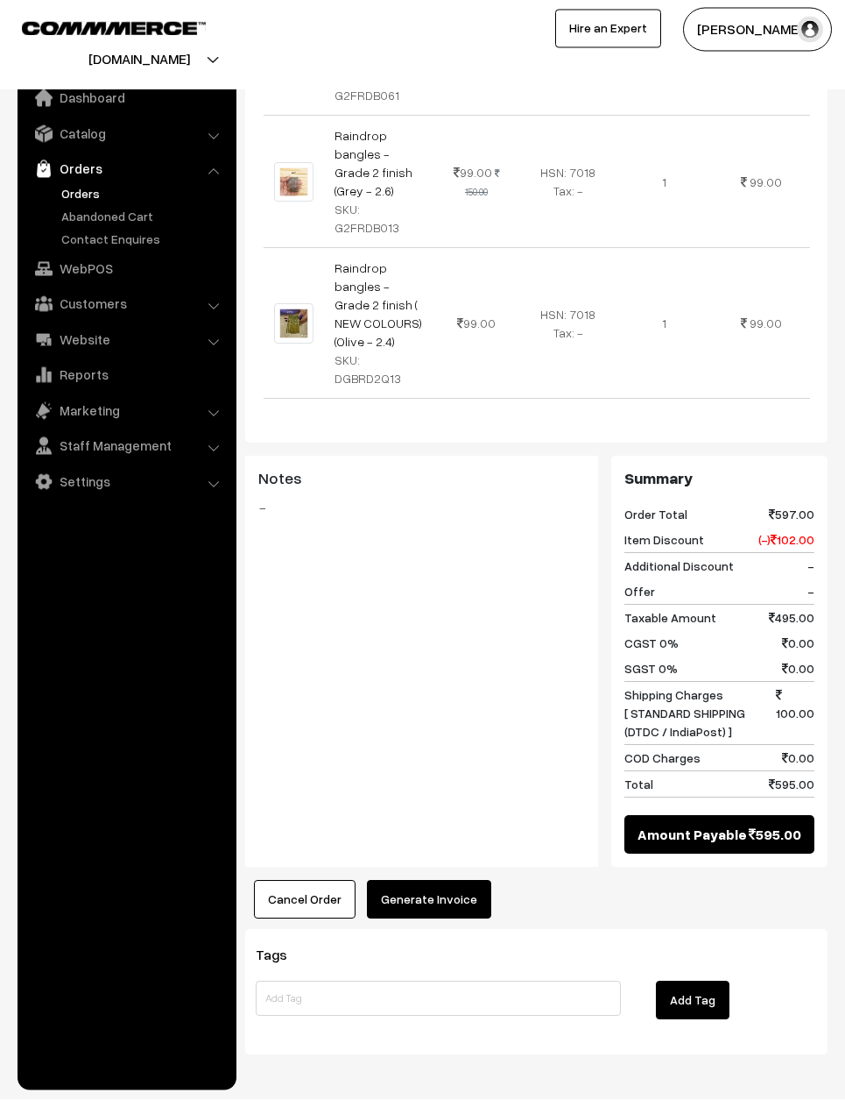
scroll to position [1007, 0]
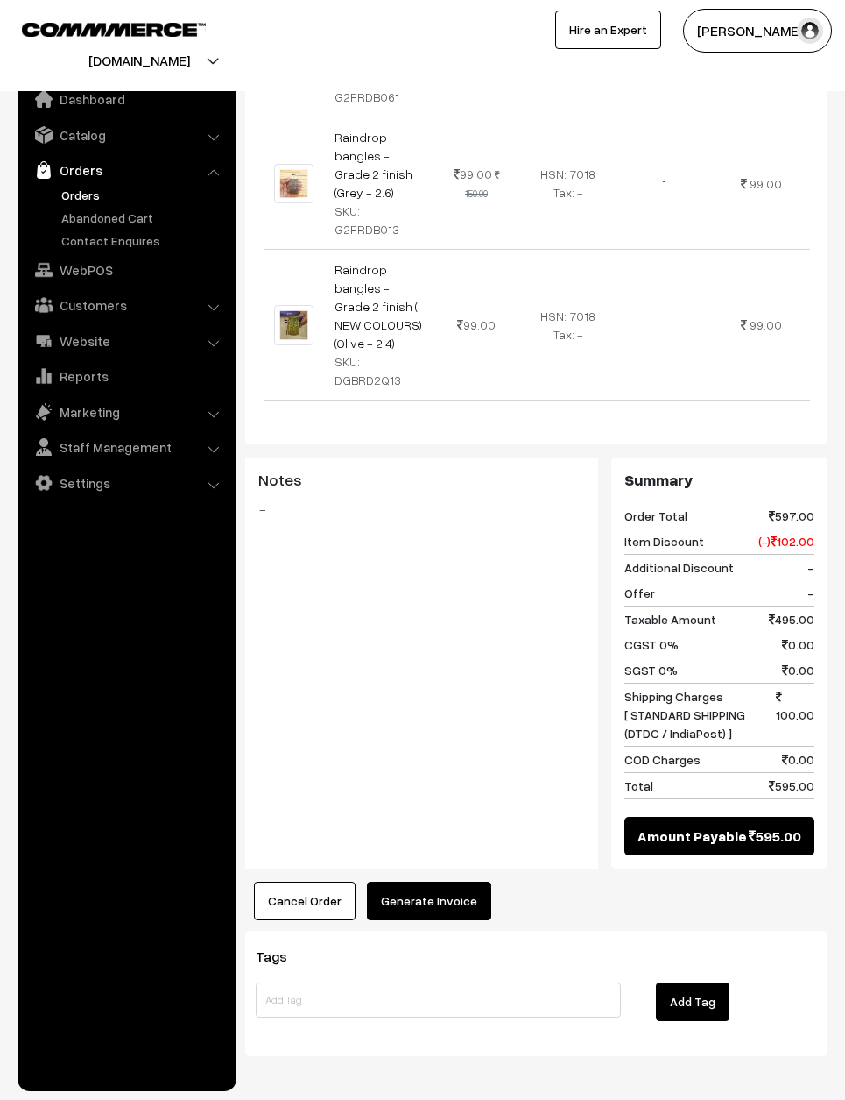
click at [451, 902] on button "Generate Invoice" at bounding box center [429, 900] width 124 height 39
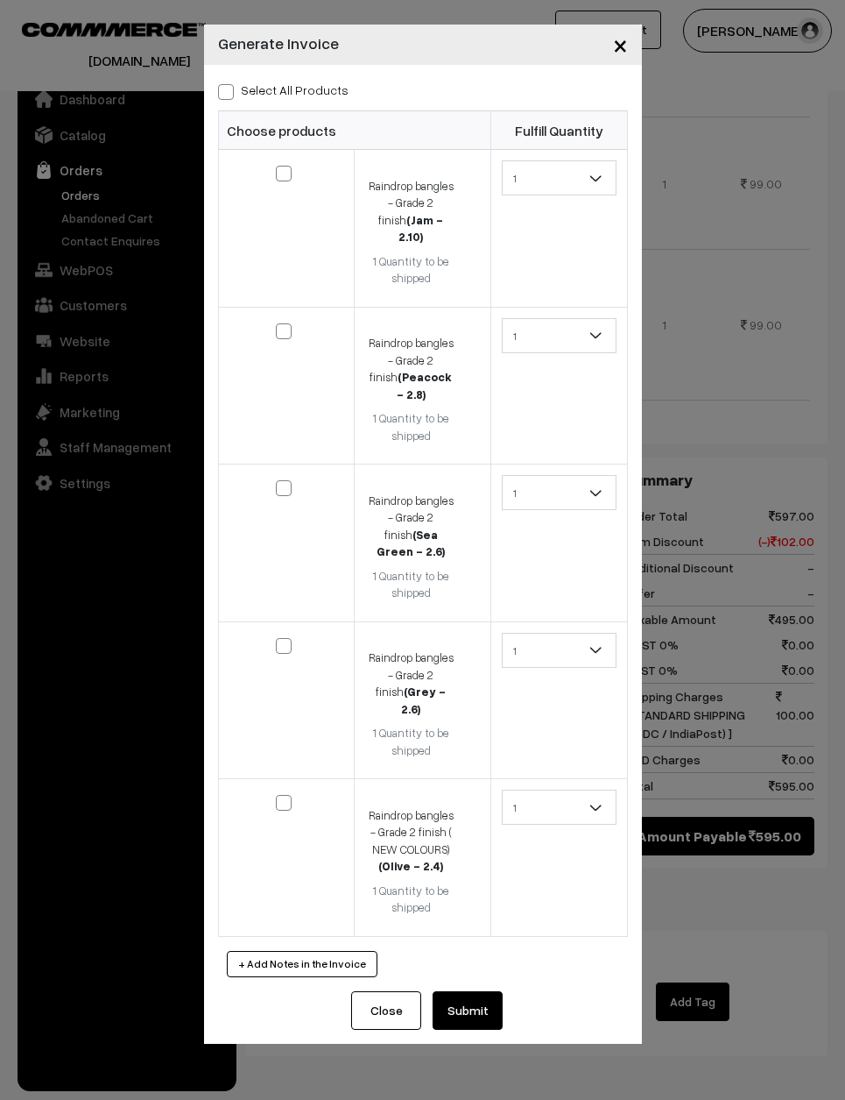
click at [221, 70] on div "Select All Products Choose products Fulfill Quantity 1 1 1 1 1" at bounding box center [423, 528] width 438 height 926
click at [236, 94] on label "Select All Products" at bounding box center [283, 90] width 131 height 18
click at [230, 94] on input "Select All Products" at bounding box center [223, 88] width 11 height 11
checkbox input "true"
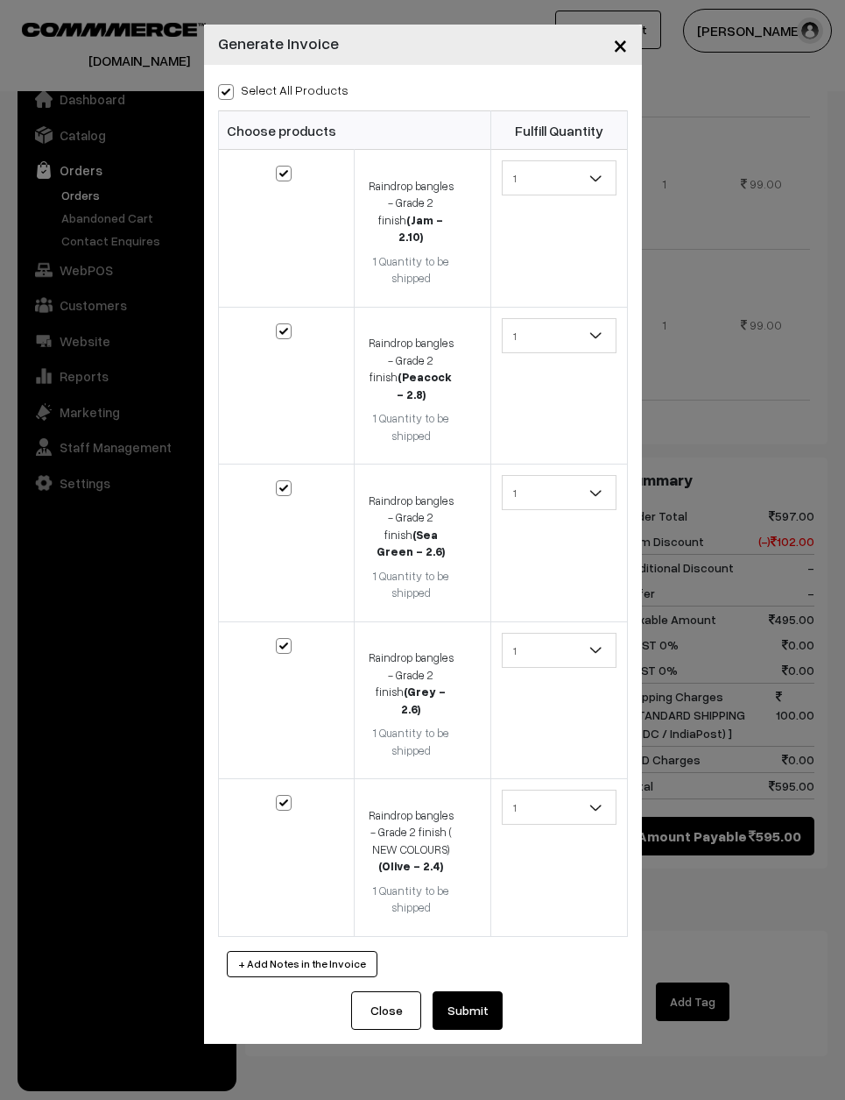
checkbox input "true"
click at [473, 991] on button "Submit" at bounding box center [468, 1010] width 70 height 39
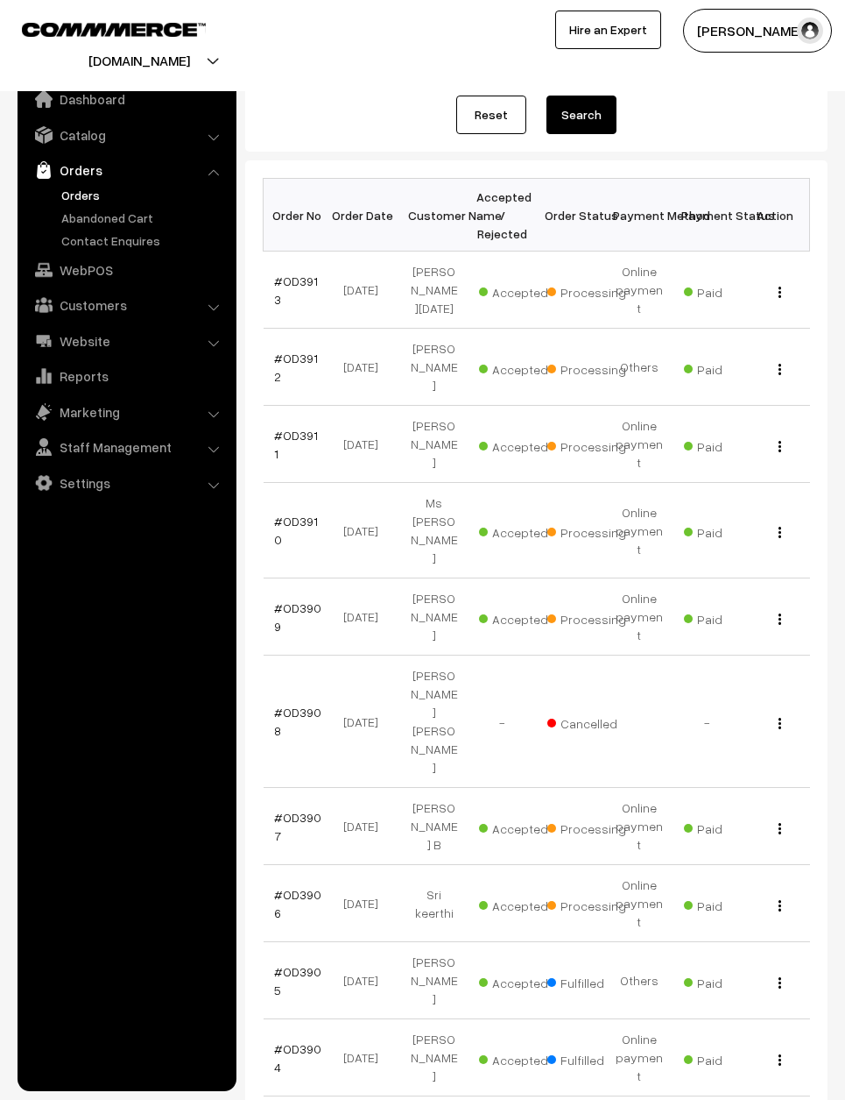
scroll to position [105, 0]
